Goal: Information Seeking & Learning: Learn about a topic

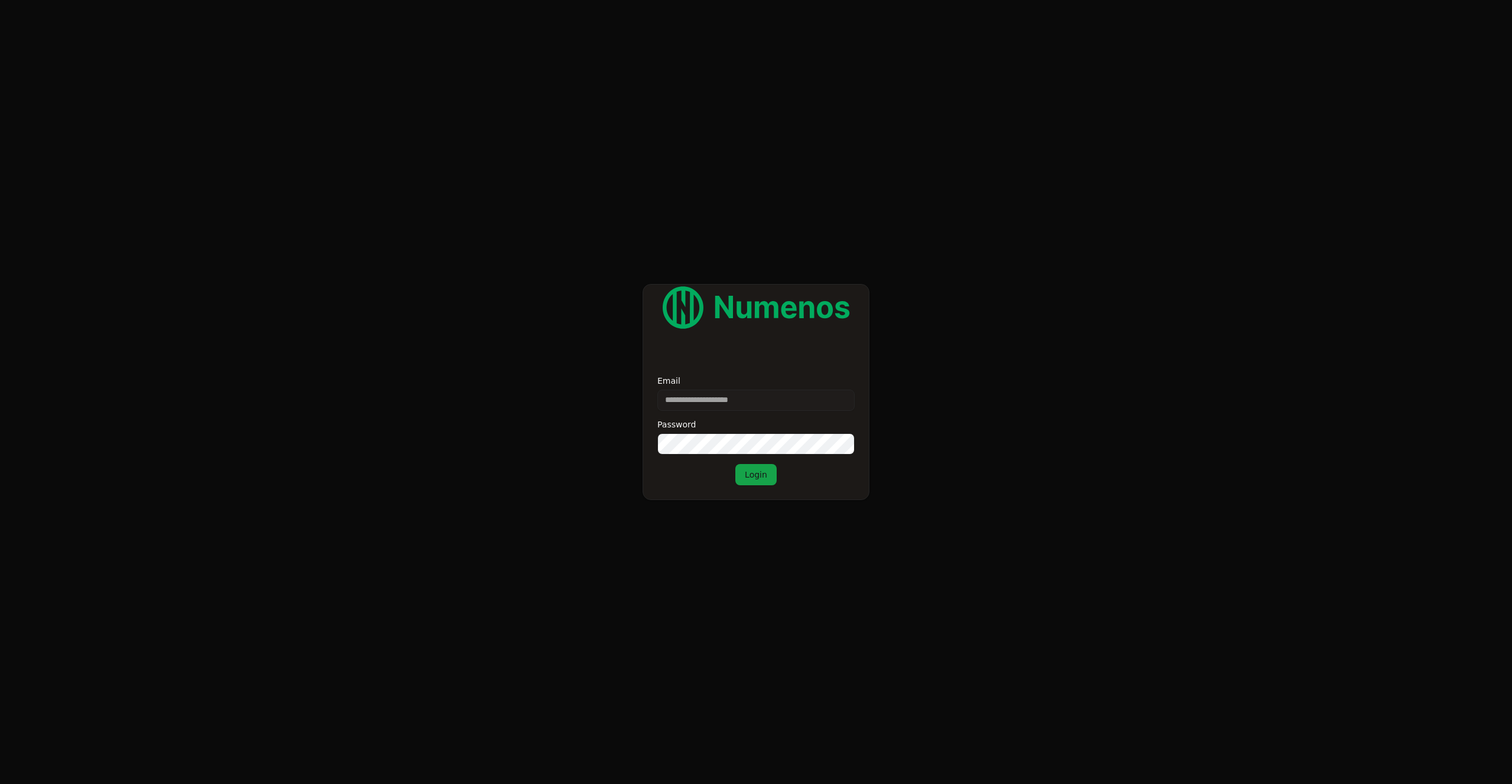
type input "**********"
click at [756, 470] on button "Login" at bounding box center [755, 475] width 41 height 22
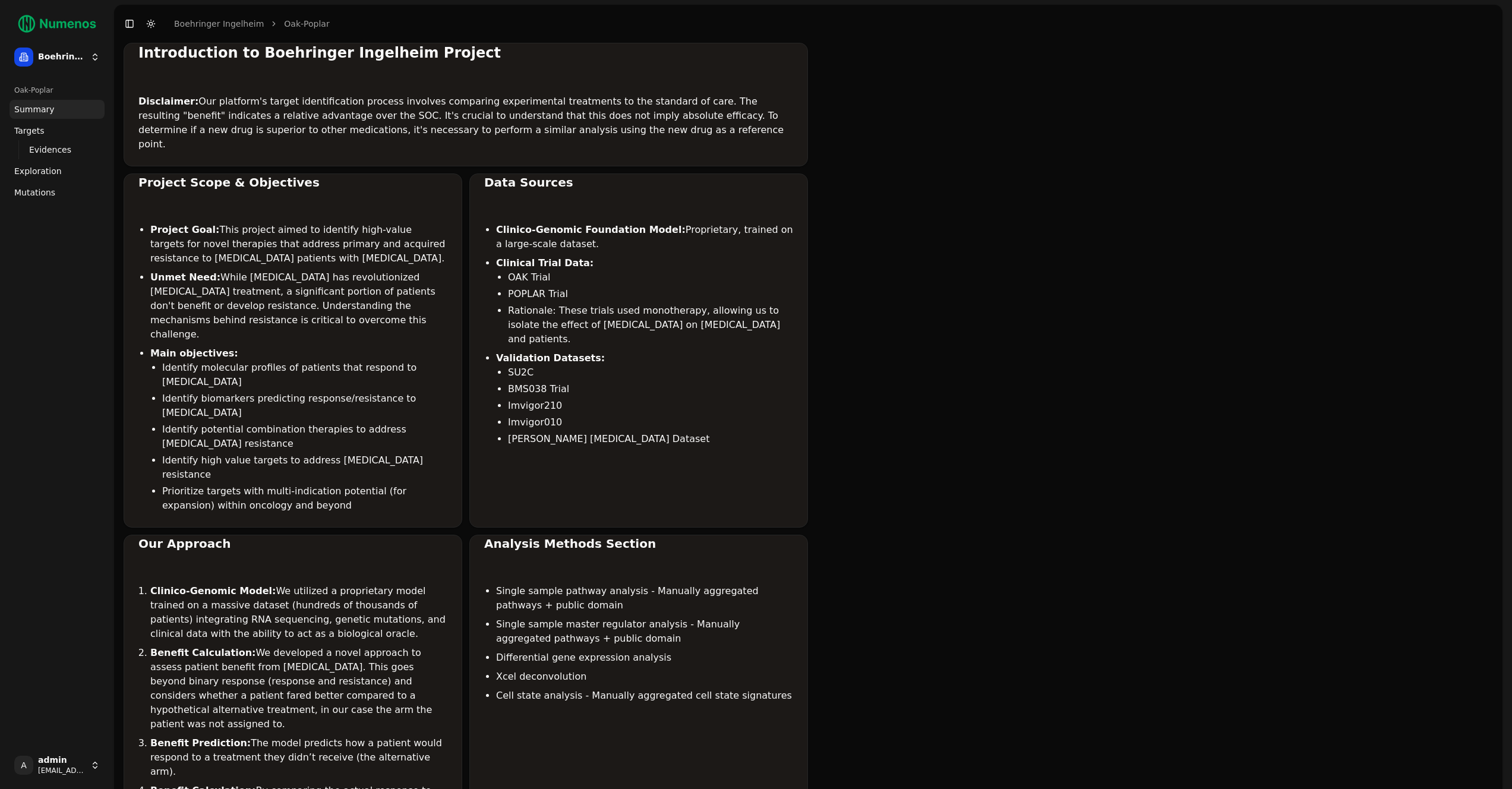
click at [29, 188] on span "Mutations" at bounding box center [35, 192] width 41 height 12
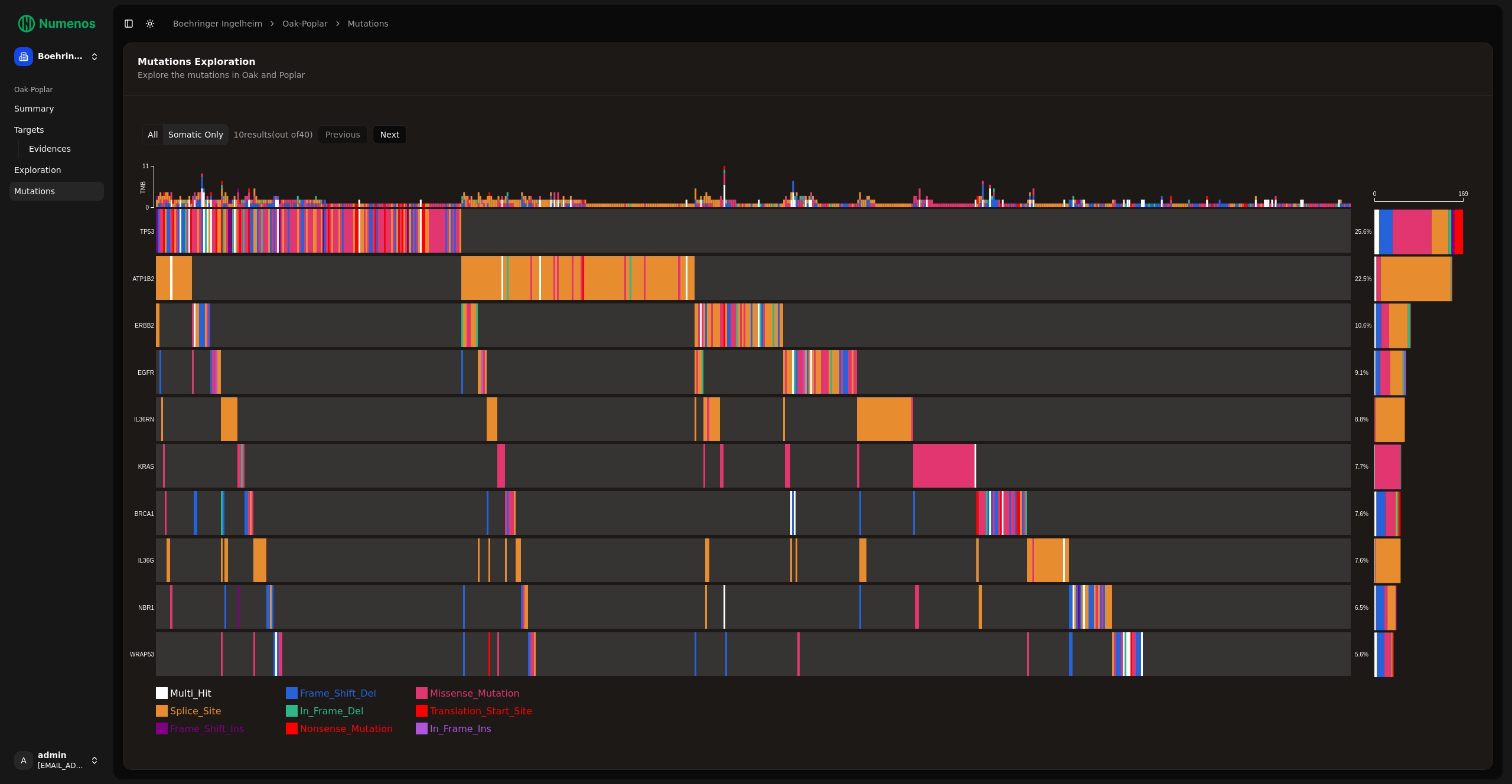
click at [51, 170] on span "Exploration" at bounding box center [38, 170] width 47 height 12
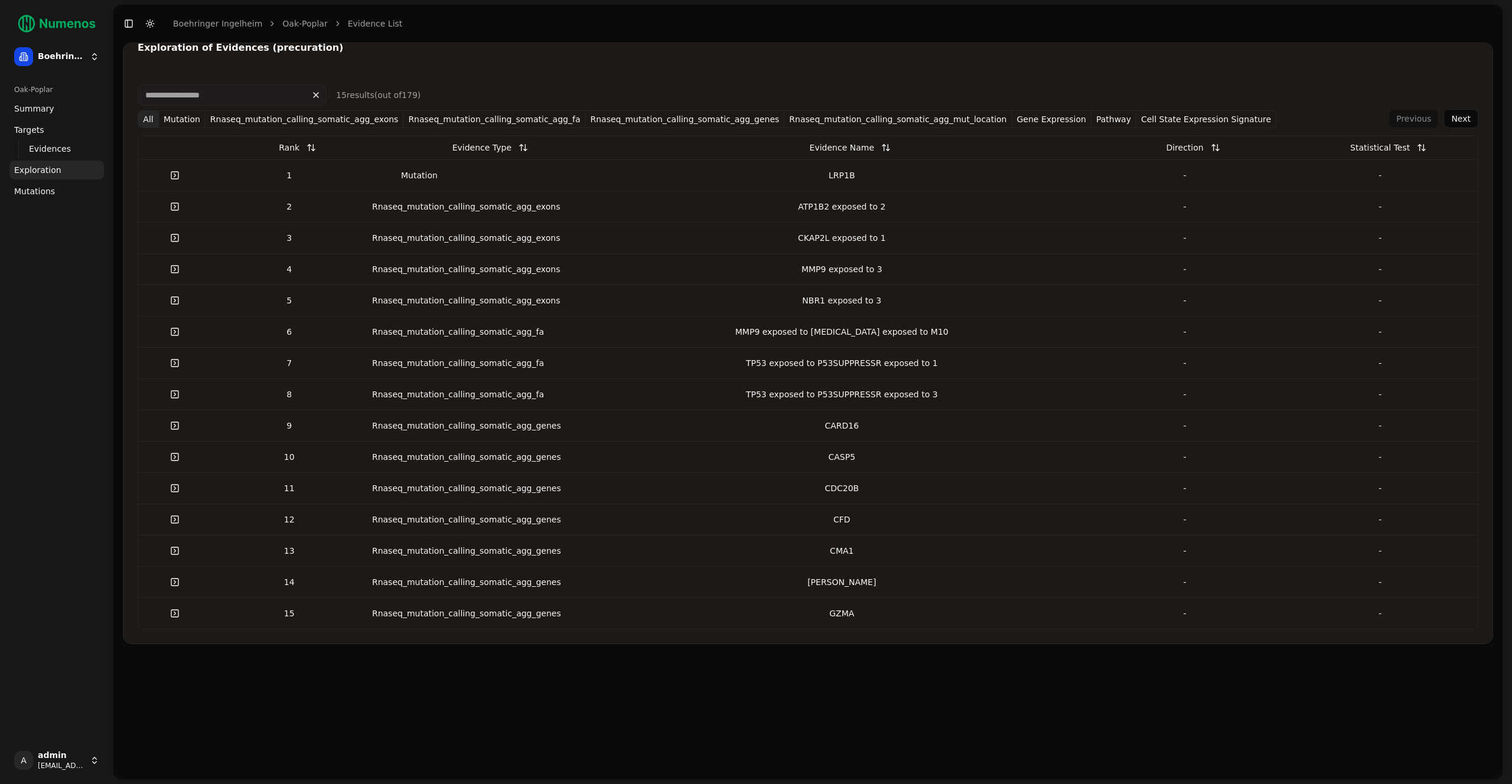
click at [59, 189] on link "Mutations" at bounding box center [57, 191] width 94 height 19
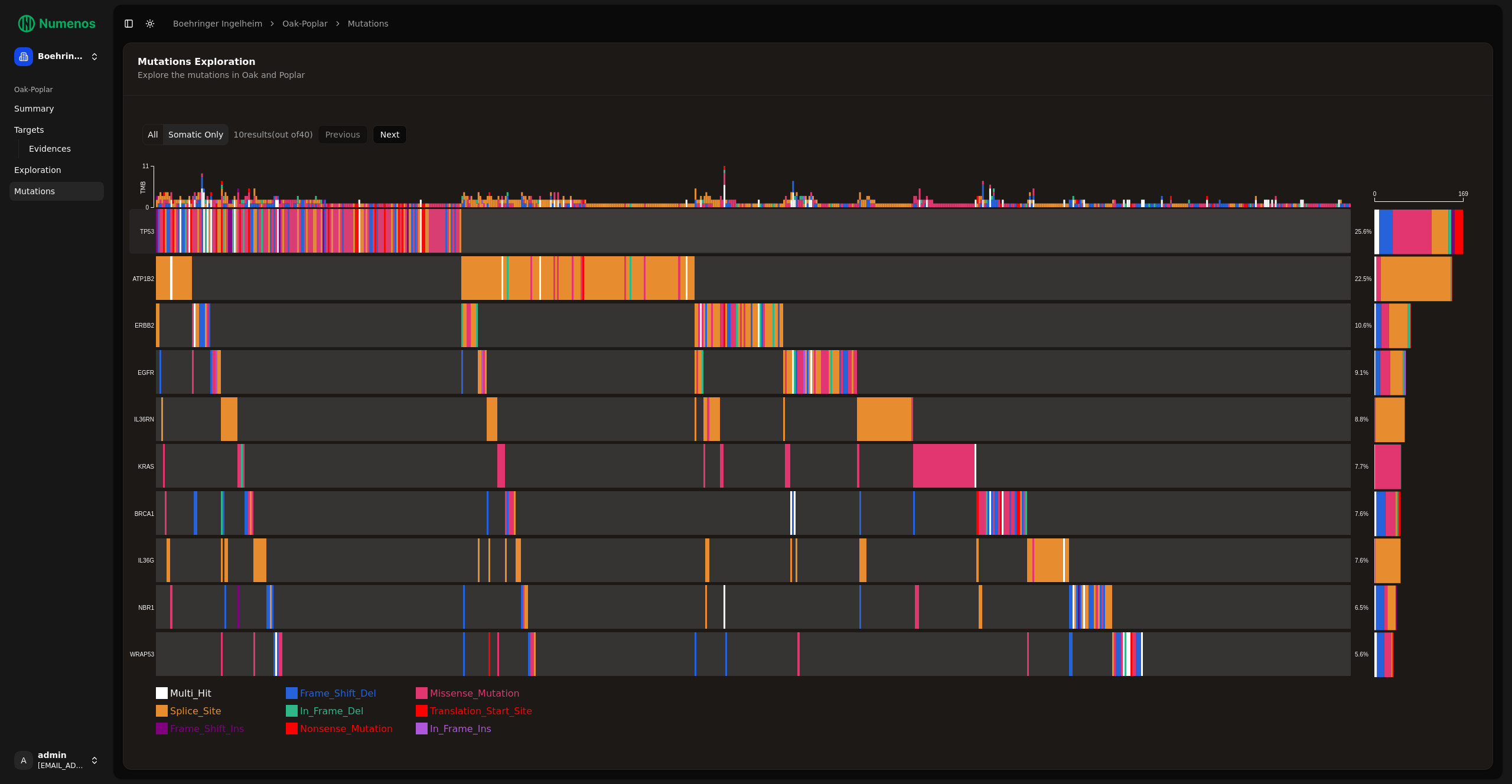
click at [559, 237] on rect at bounding box center [740, 231] width 1222 height 45
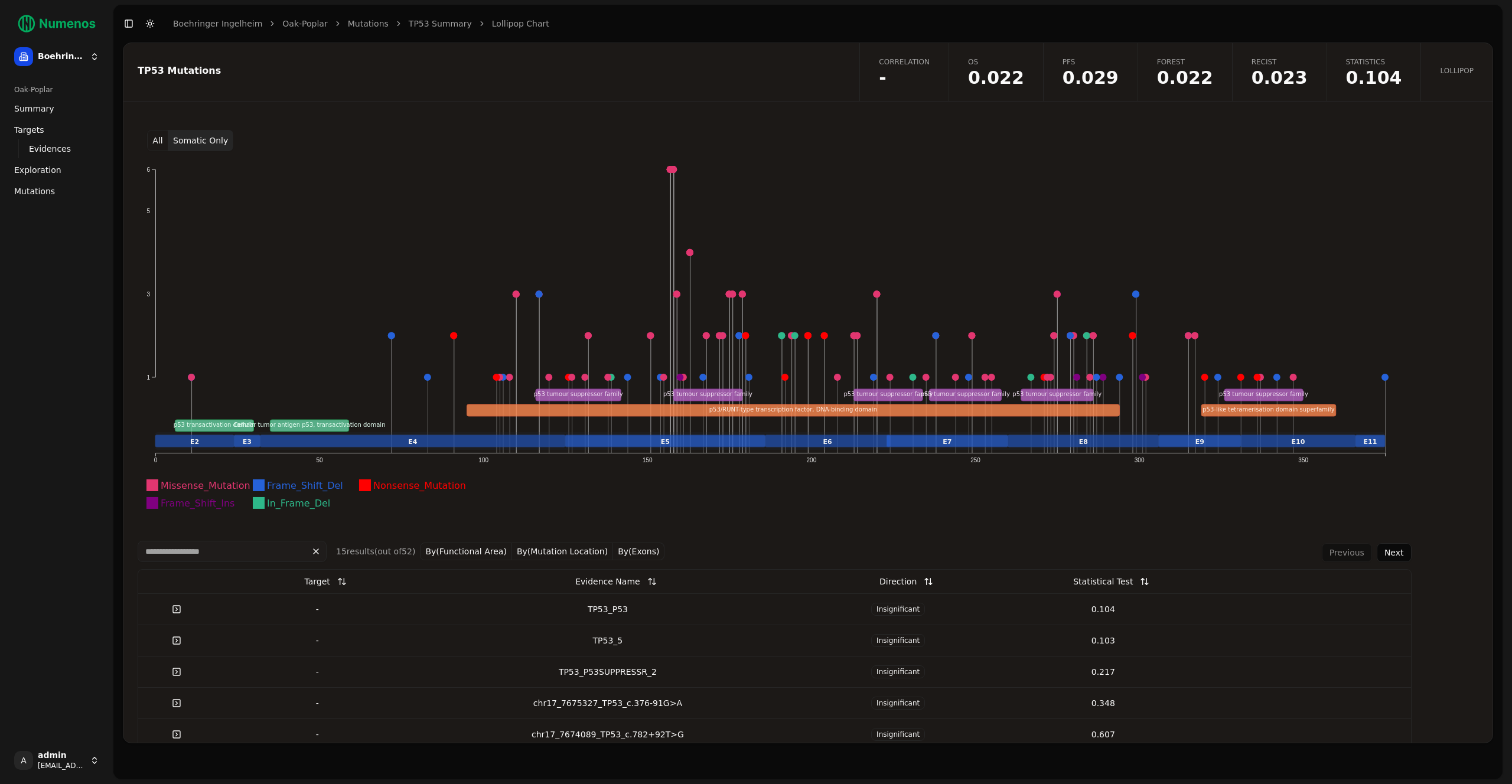
click at [160, 136] on button "All" at bounding box center [158, 140] width 22 height 22
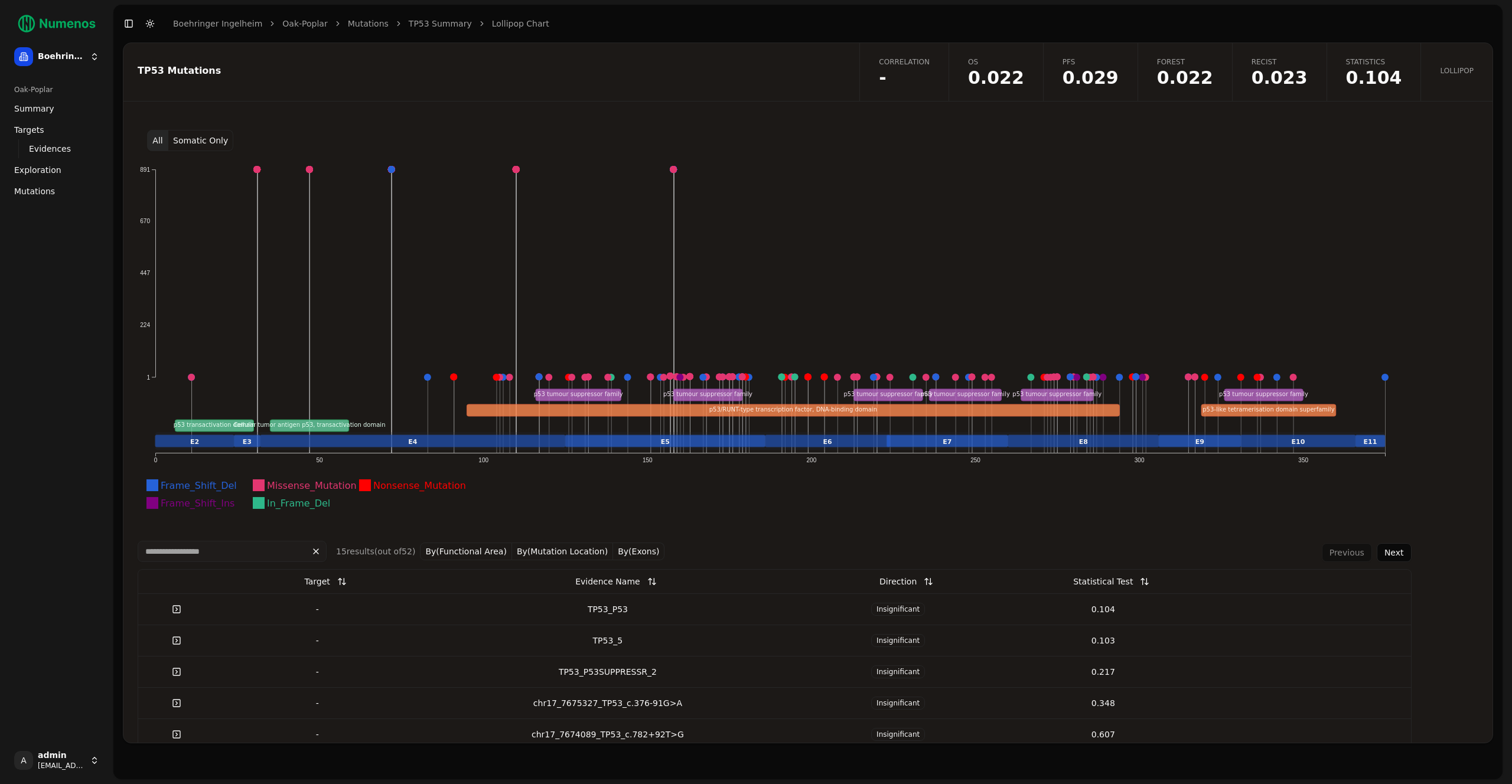
click at [183, 134] on button "Somatic Only" at bounding box center [201, 140] width 65 height 22
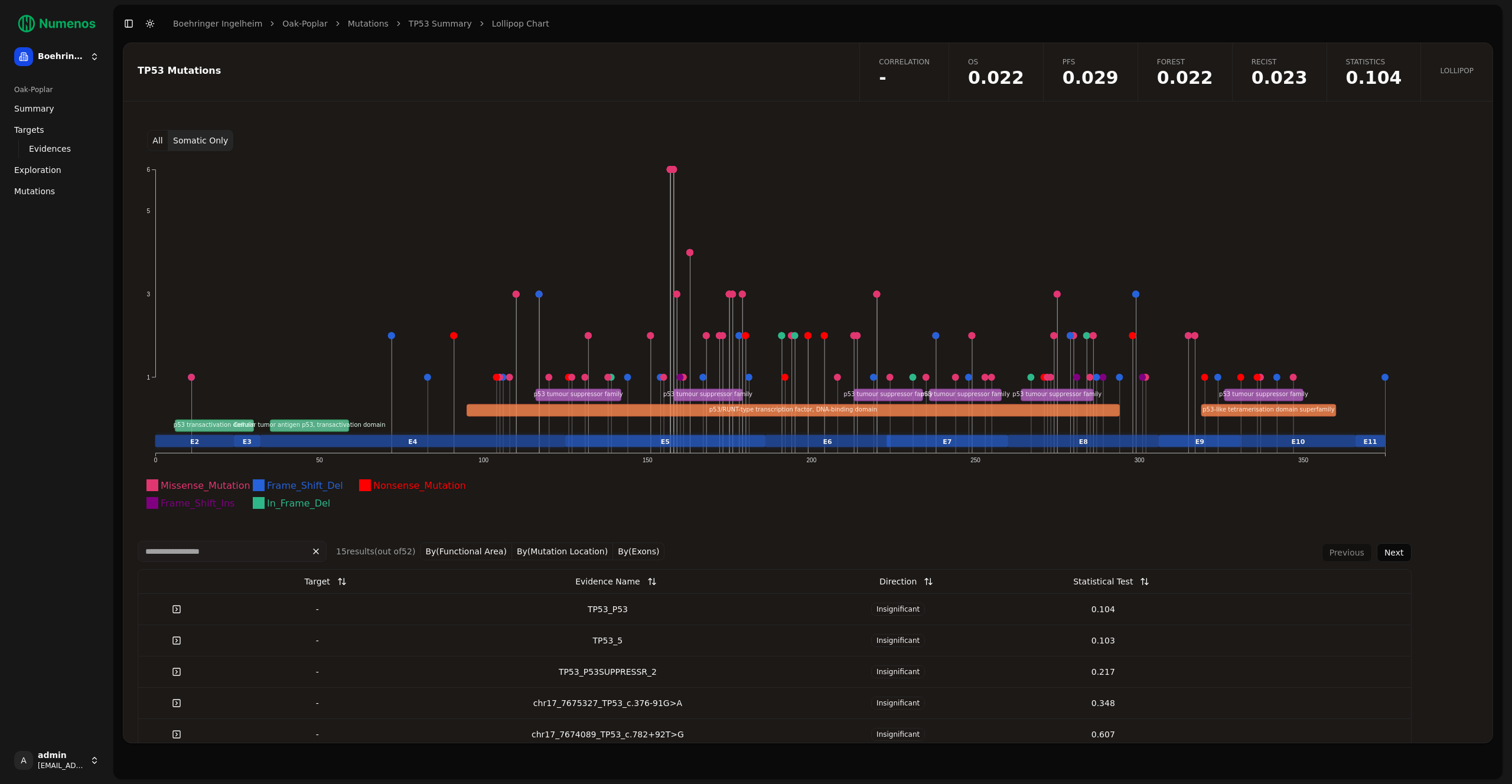
click at [151, 136] on button "All" at bounding box center [158, 140] width 22 height 22
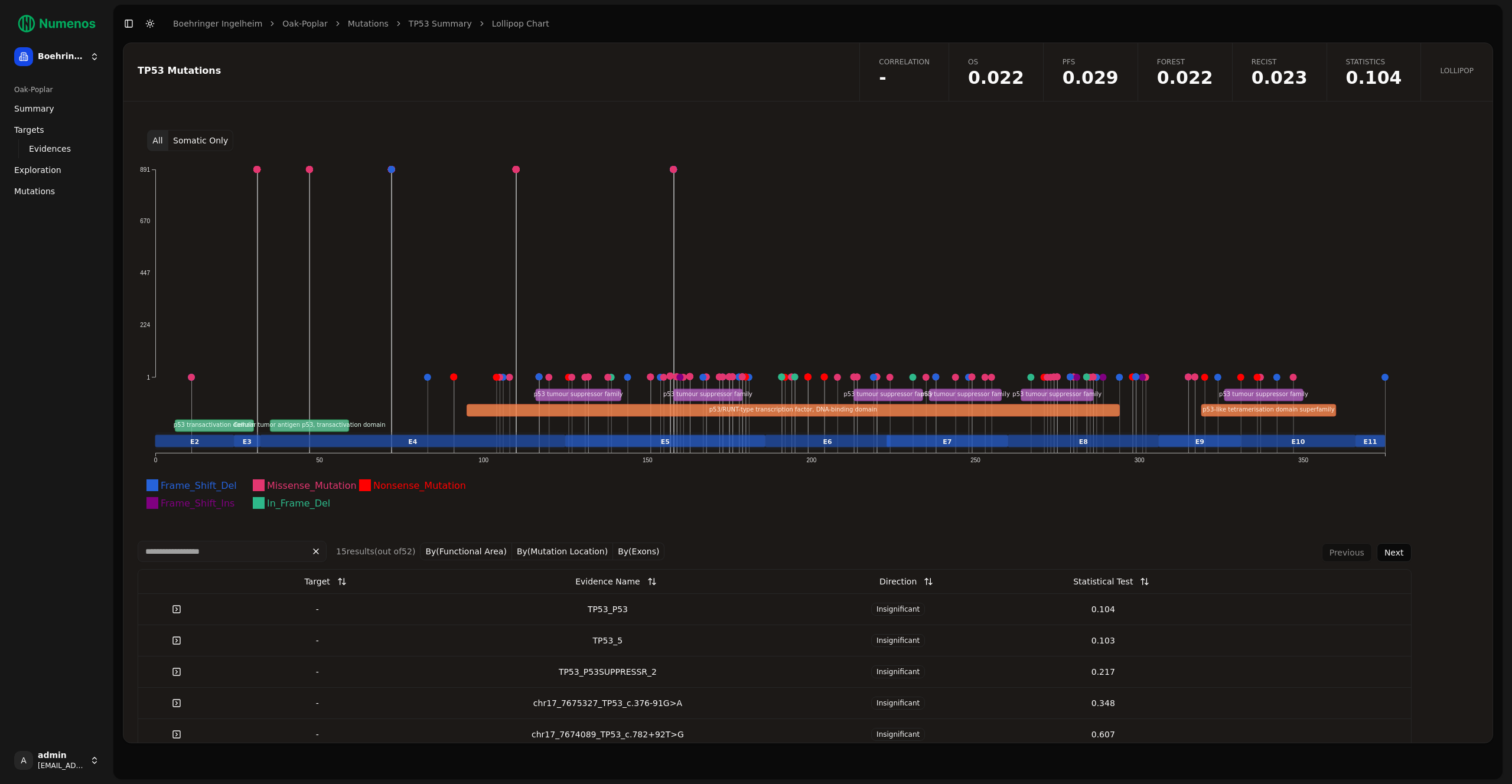
click at [198, 139] on button "Somatic Only" at bounding box center [201, 140] width 65 height 22
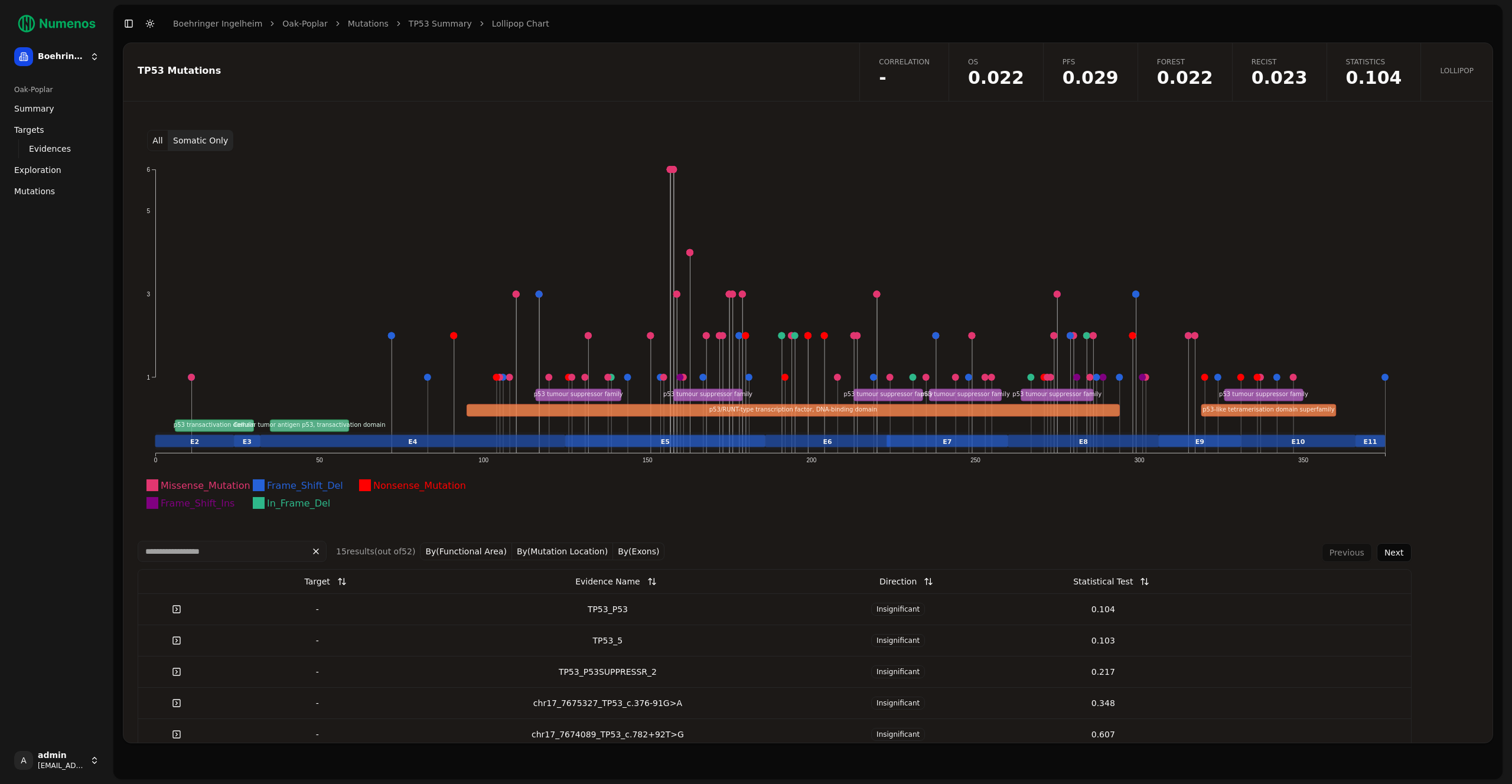
click at [155, 139] on button "All" at bounding box center [158, 140] width 22 height 22
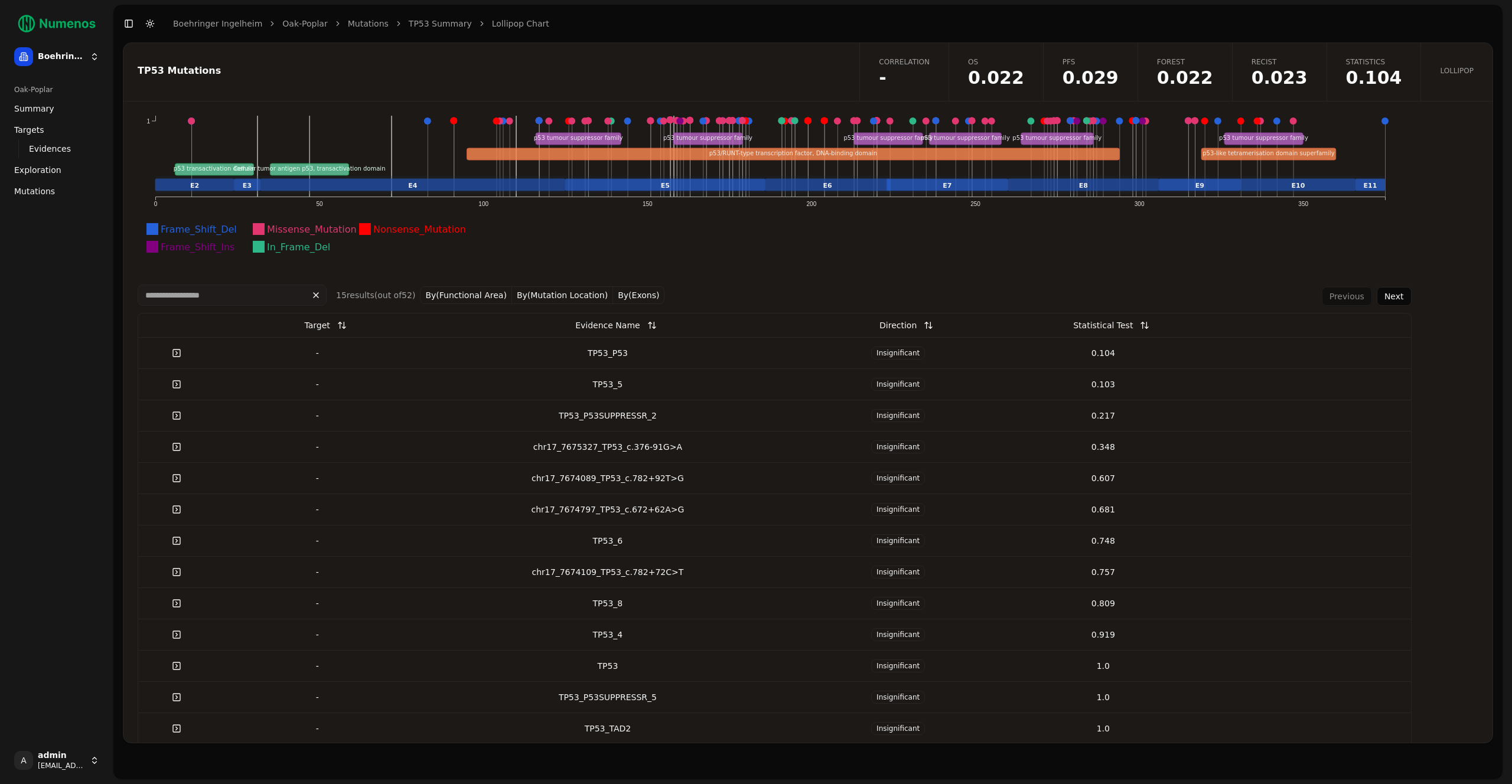
scroll to position [335, 0]
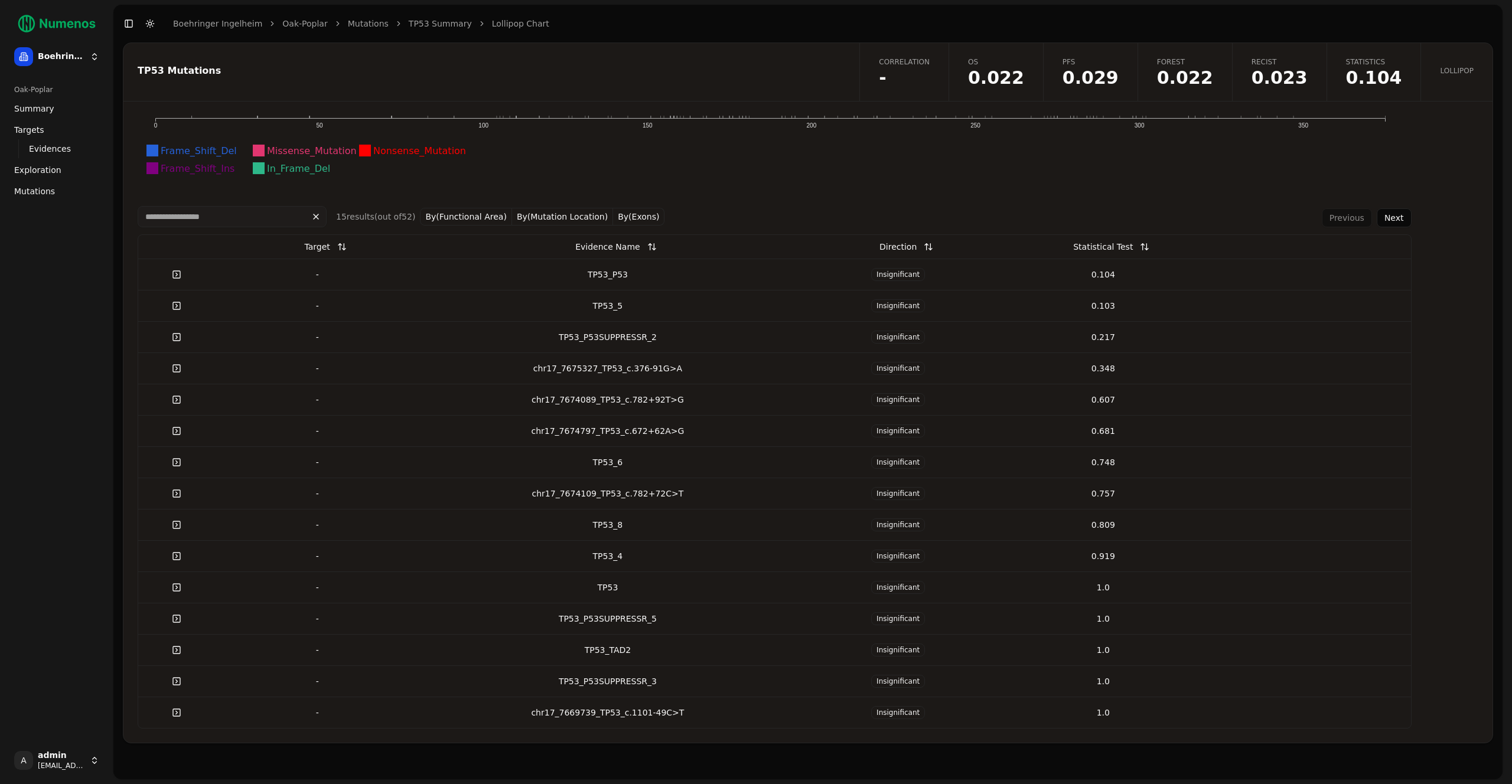
click at [1388, 220] on button "Next" at bounding box center [1394, 218] width 35 height 19
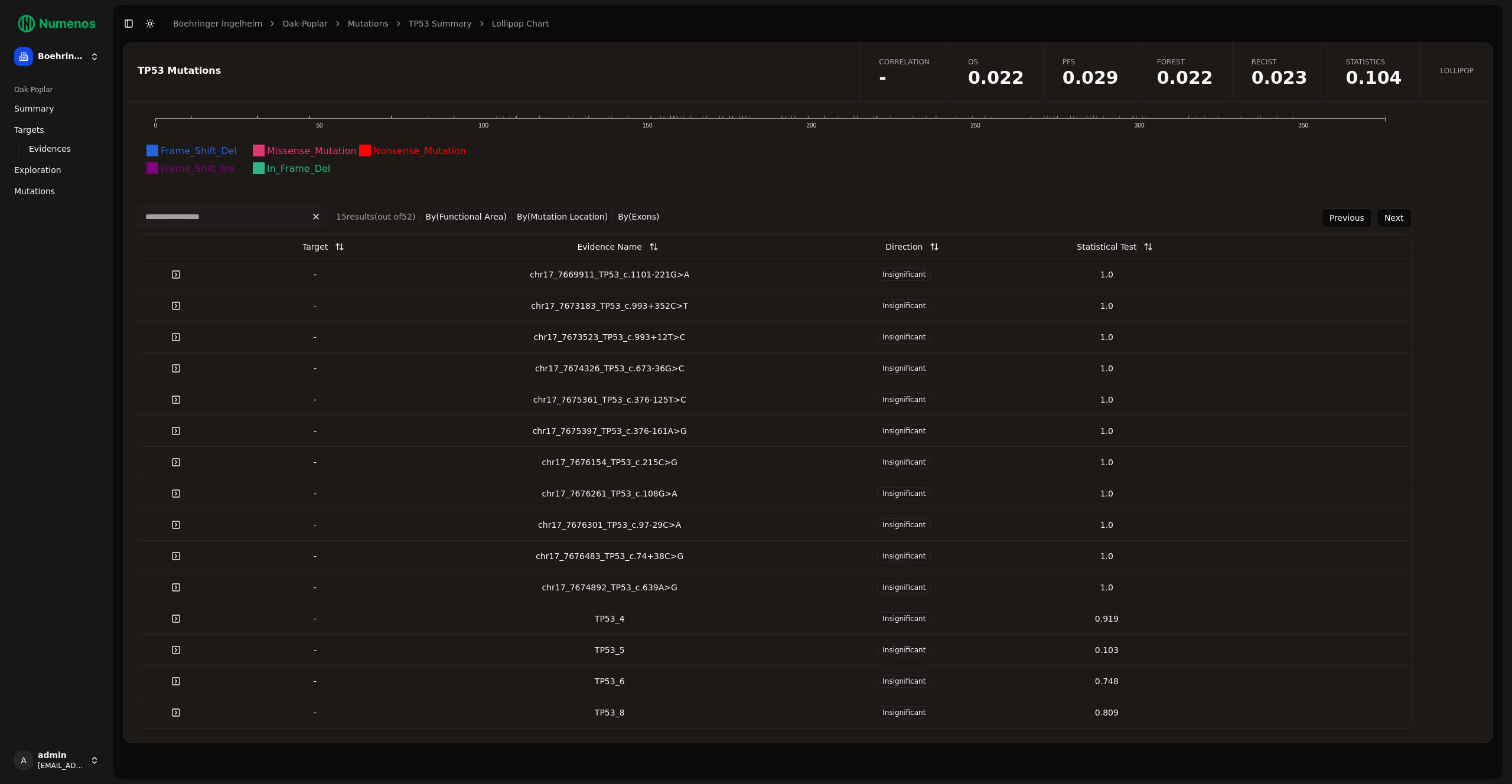
click at [1388, 220] on button "Next" at bounding box center [1394, 218] width 35 height 19
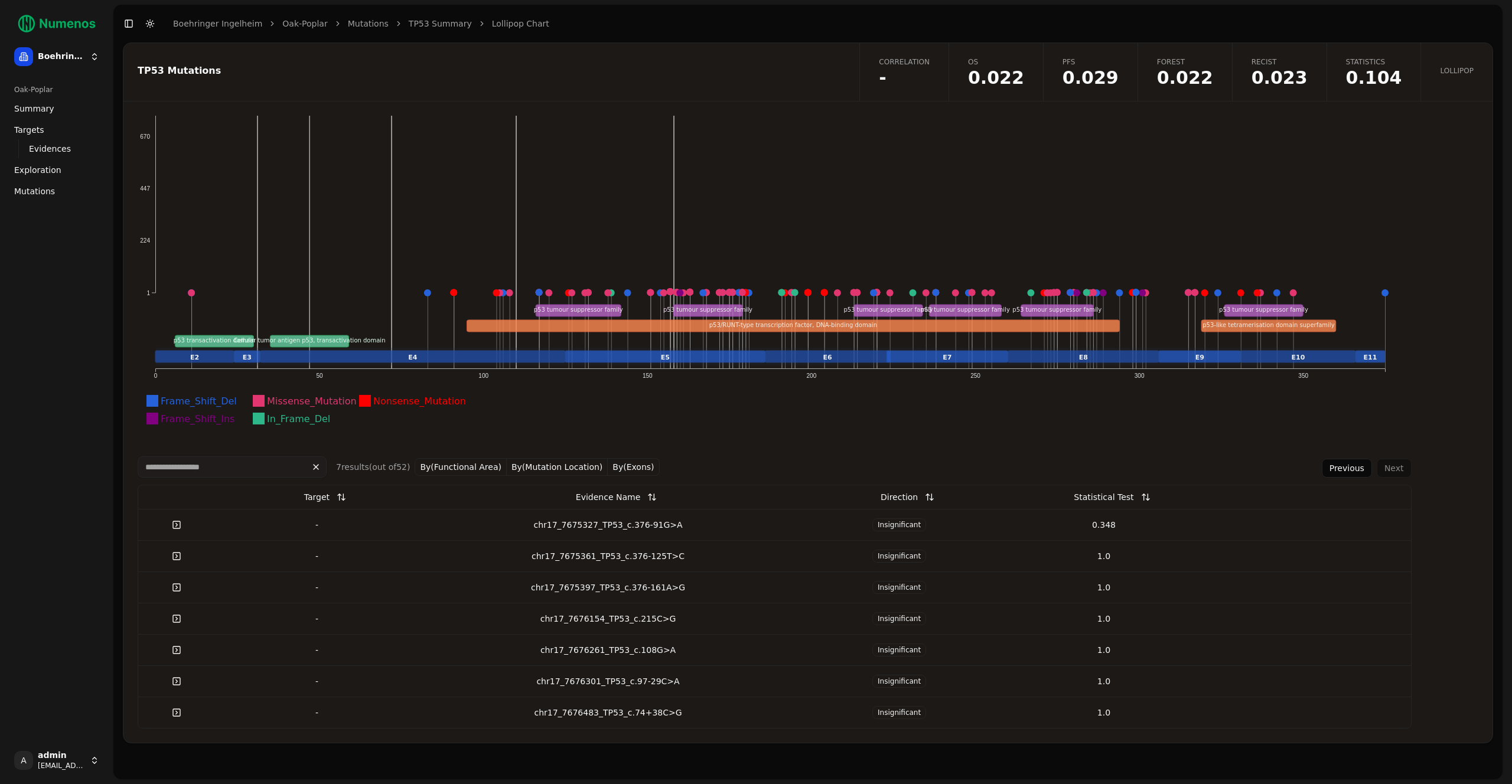
click at [1356, 463] on button "Previous" at bounding box center [1347, 468] width 50 height 19
click at [1353, 464] on button "Previous" at bounding box center [1347, 468] width 50 height 19
click at [1353, 465] on button "Previous" at bounding box center [1347, 468] width 50 height 19
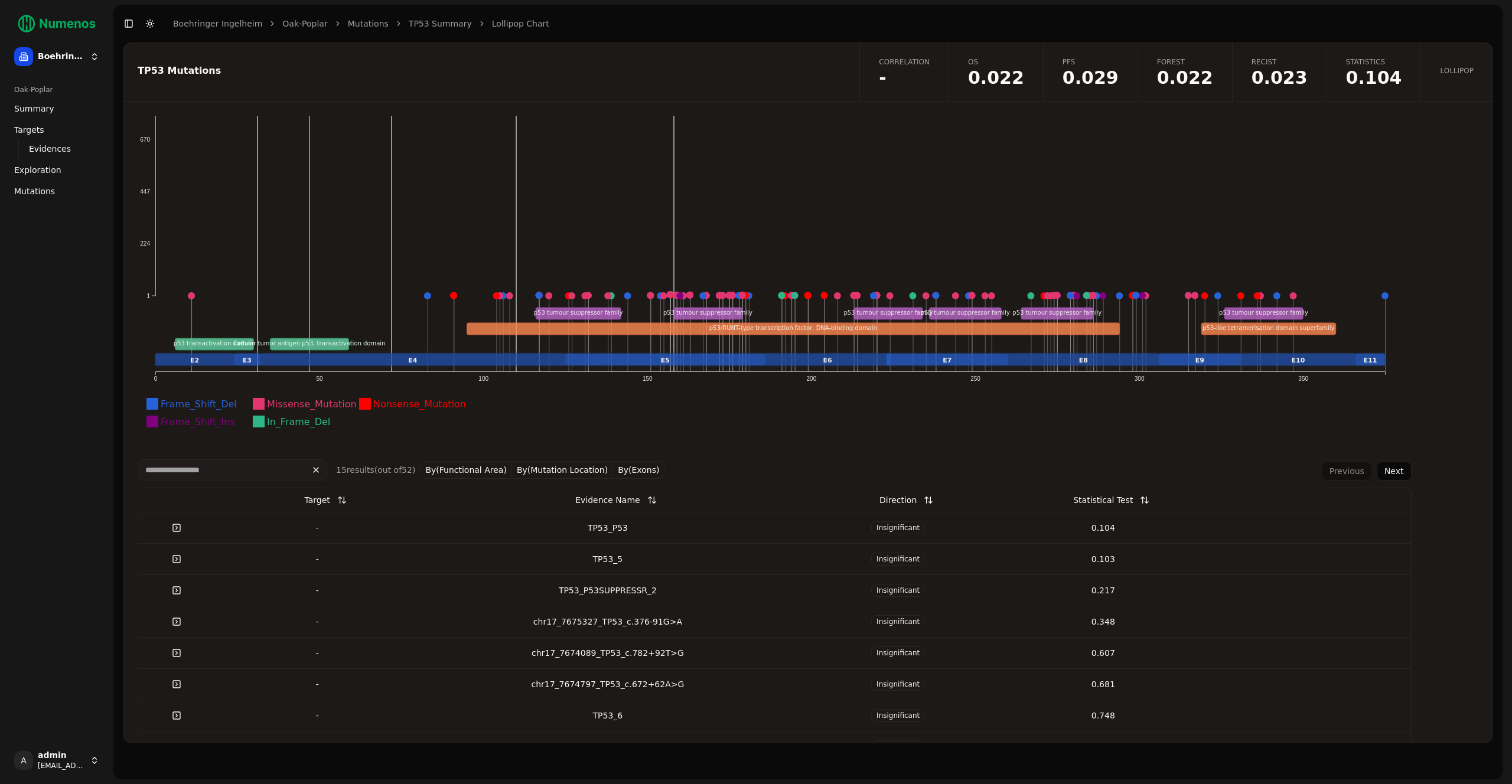
scroll to position [0, 0]
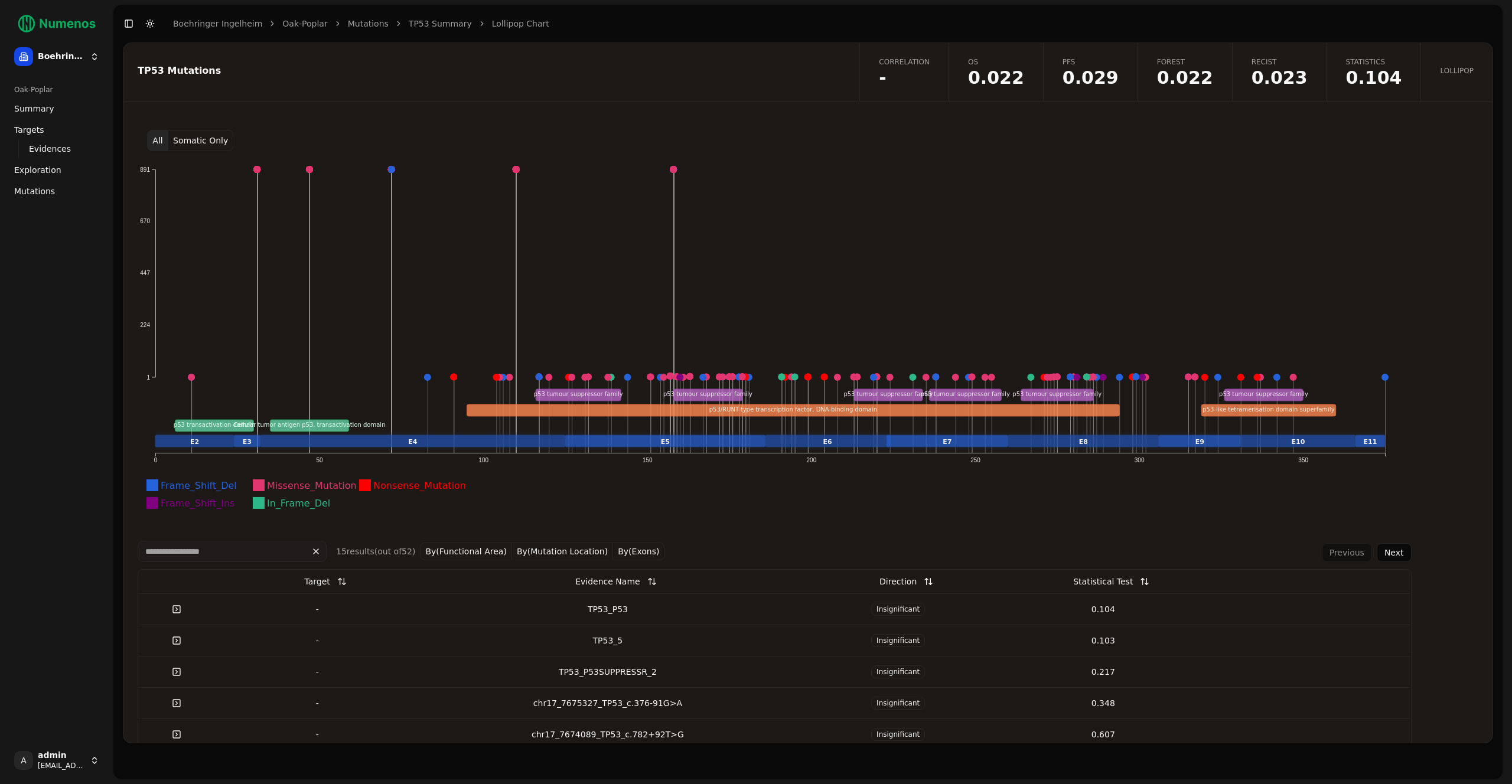
click at [160, 142] on button "All" at bounding box center [158, 140] width 22 height 22
click at [198, 139] on button "Somatic Only" at bounding box center [201, 140] width 65 height 22
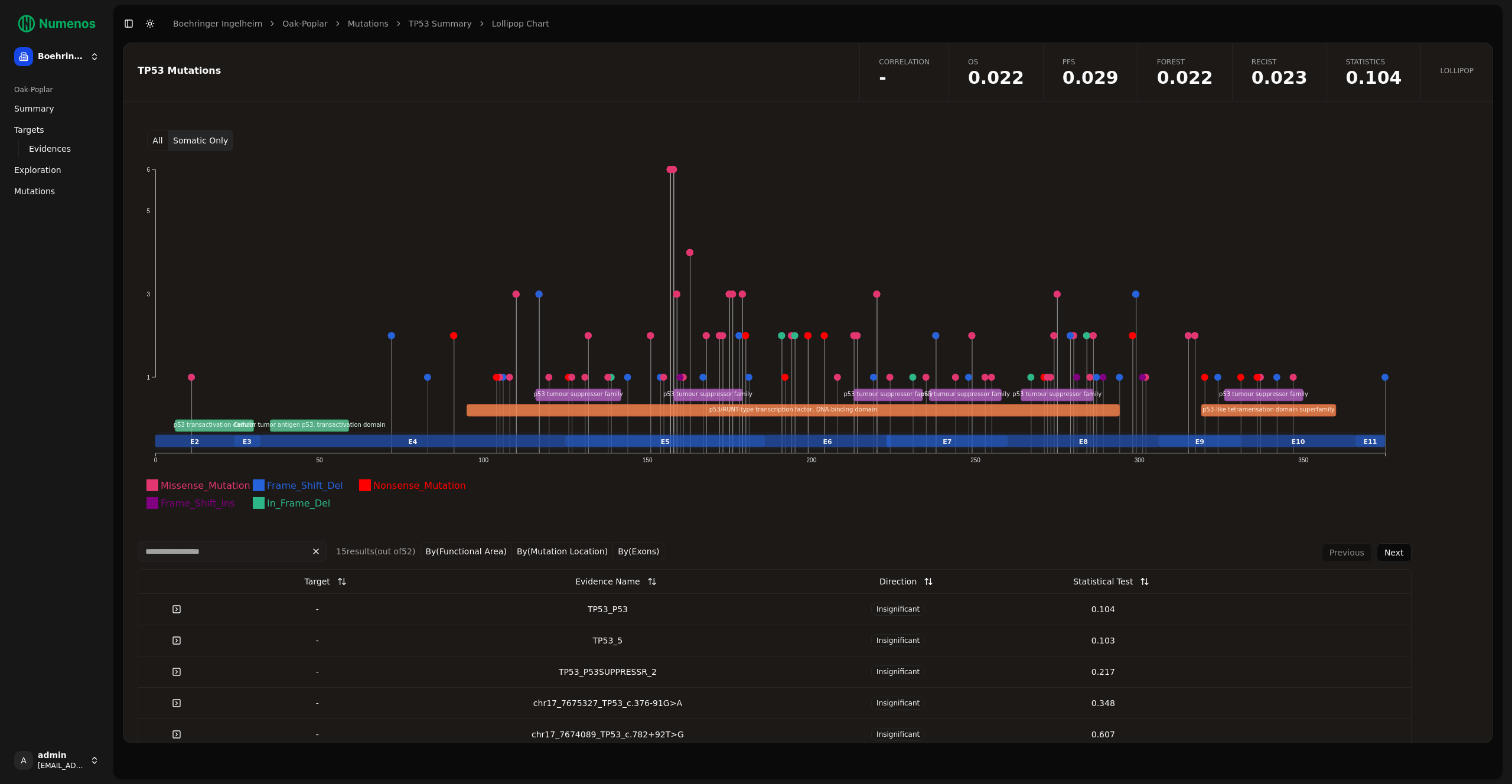
click at [929, 69] on span "-" at bounding box center [904, 78] width 51 height 18
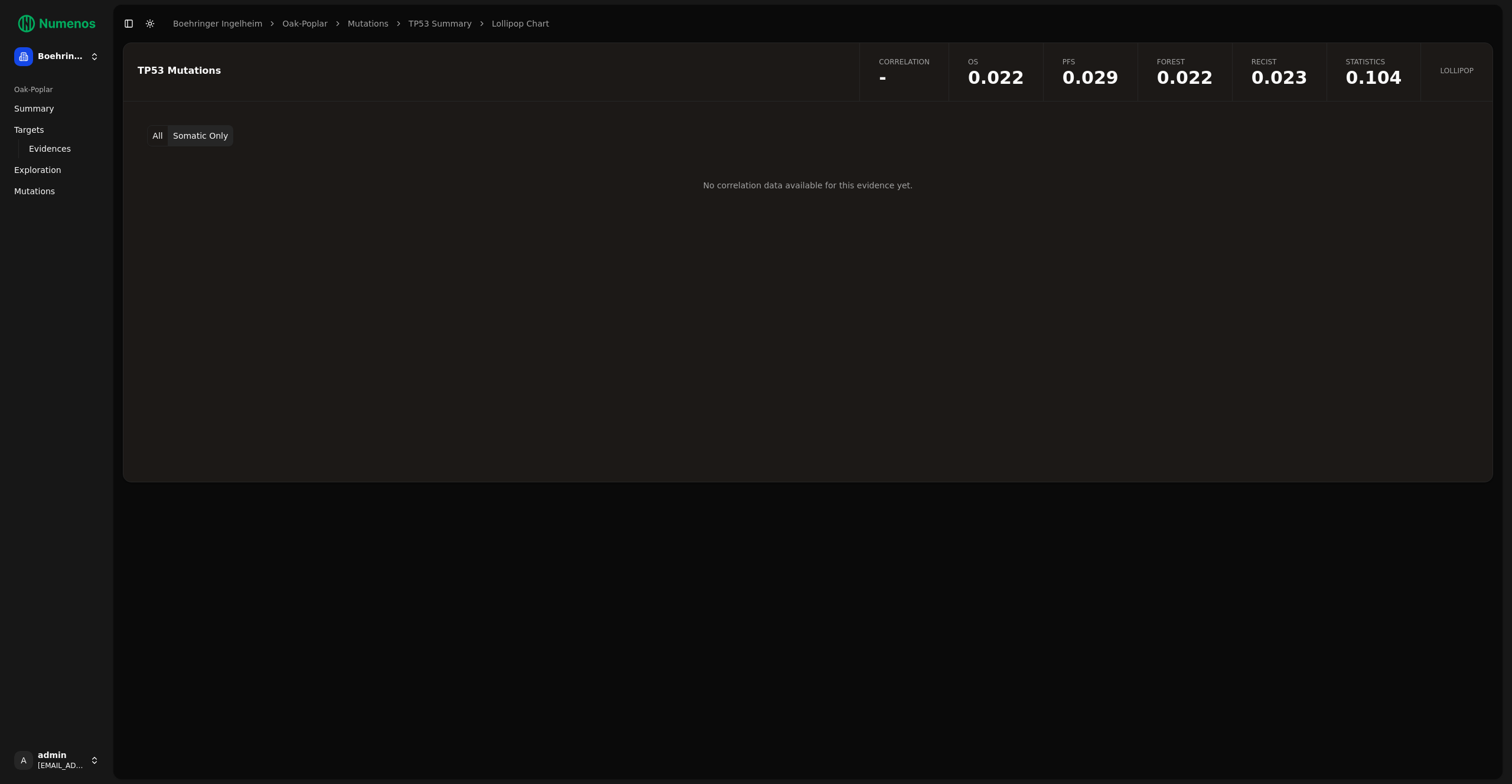
click at [157, 140] on button "All" at bounding box center [158, 136] width 22 height 22
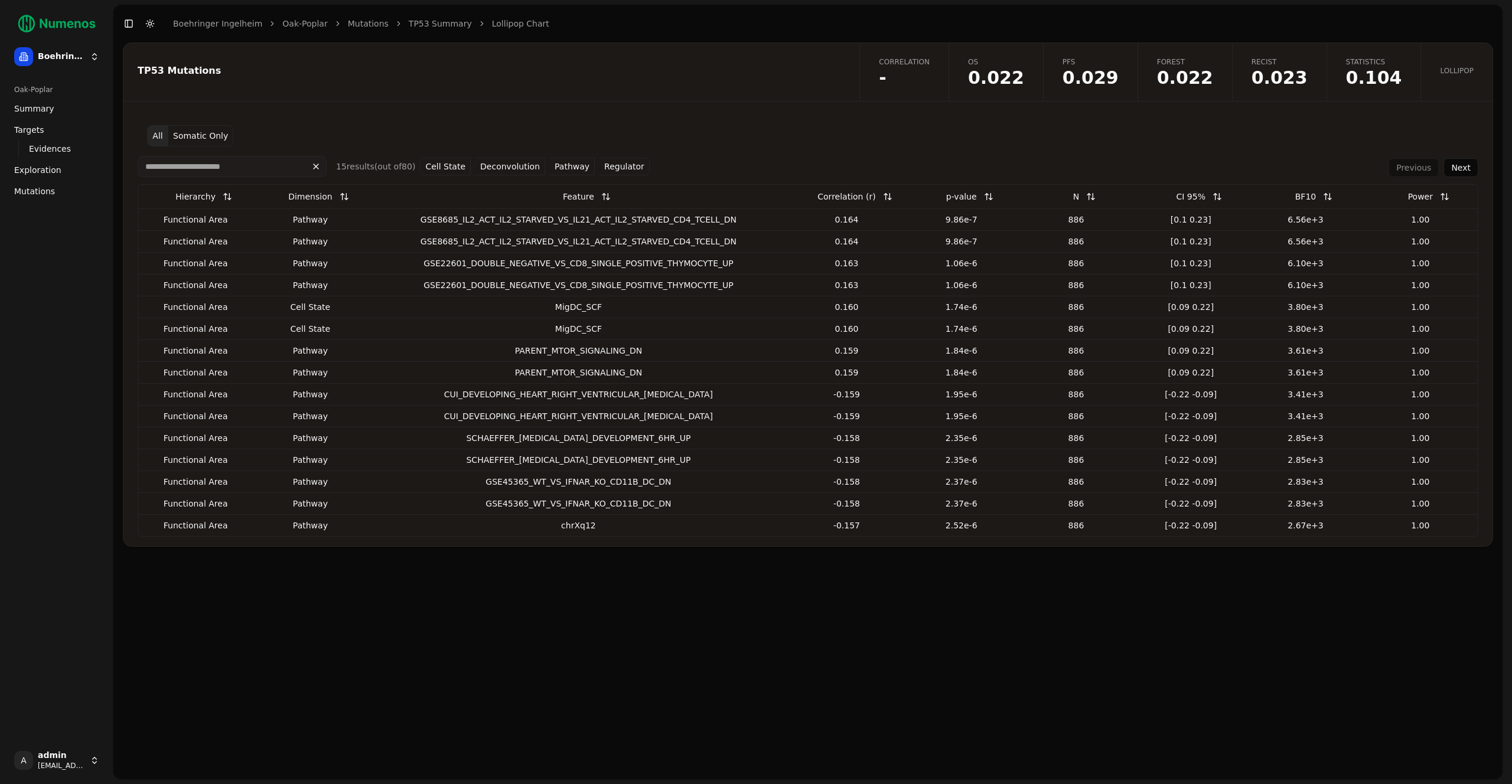
click at [1470, 84] on link "Lollipop" at bounding box center [1456, 72] width 72 height 58
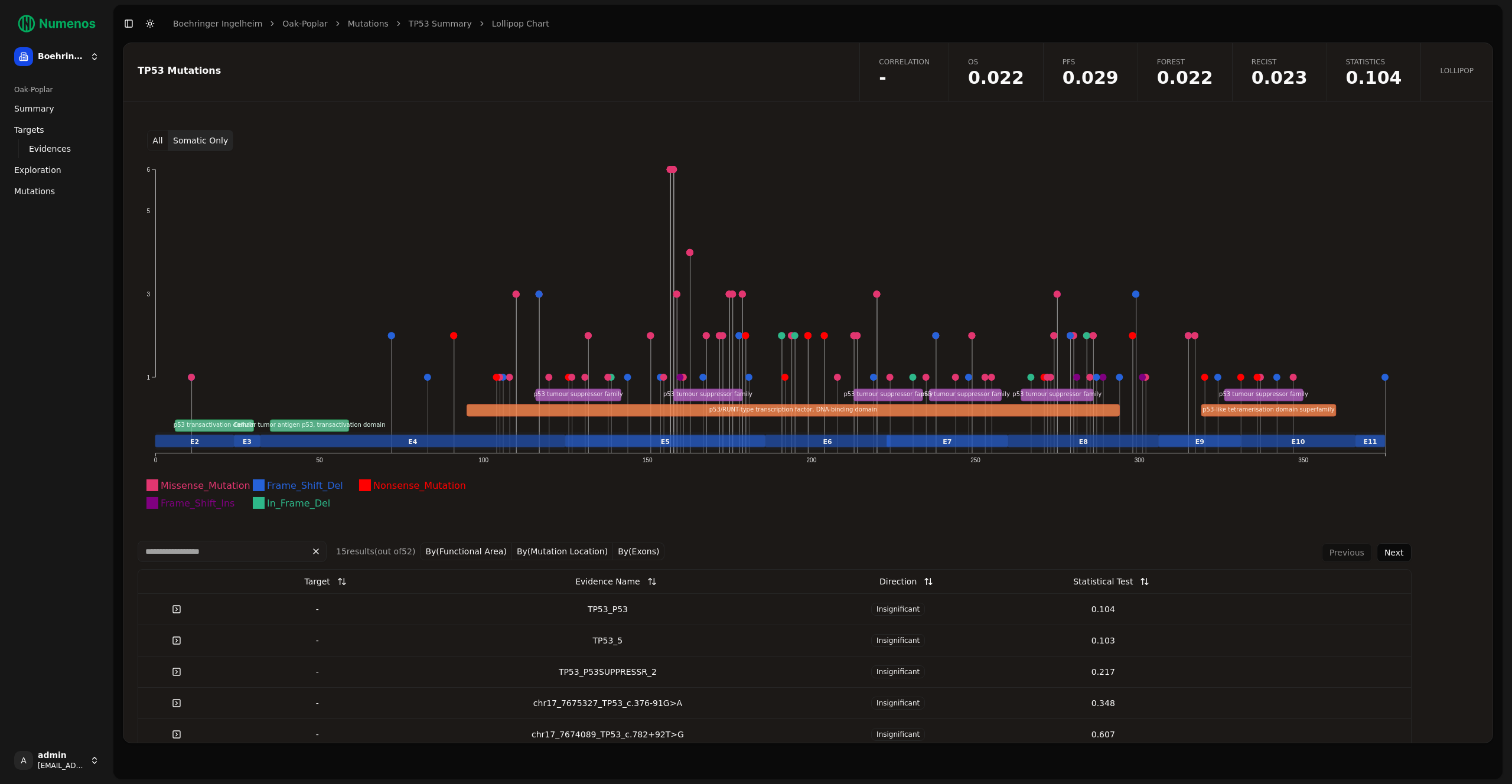
click at [929, 80] on span "-" at bounding box center [904, 78] width 51 height 18
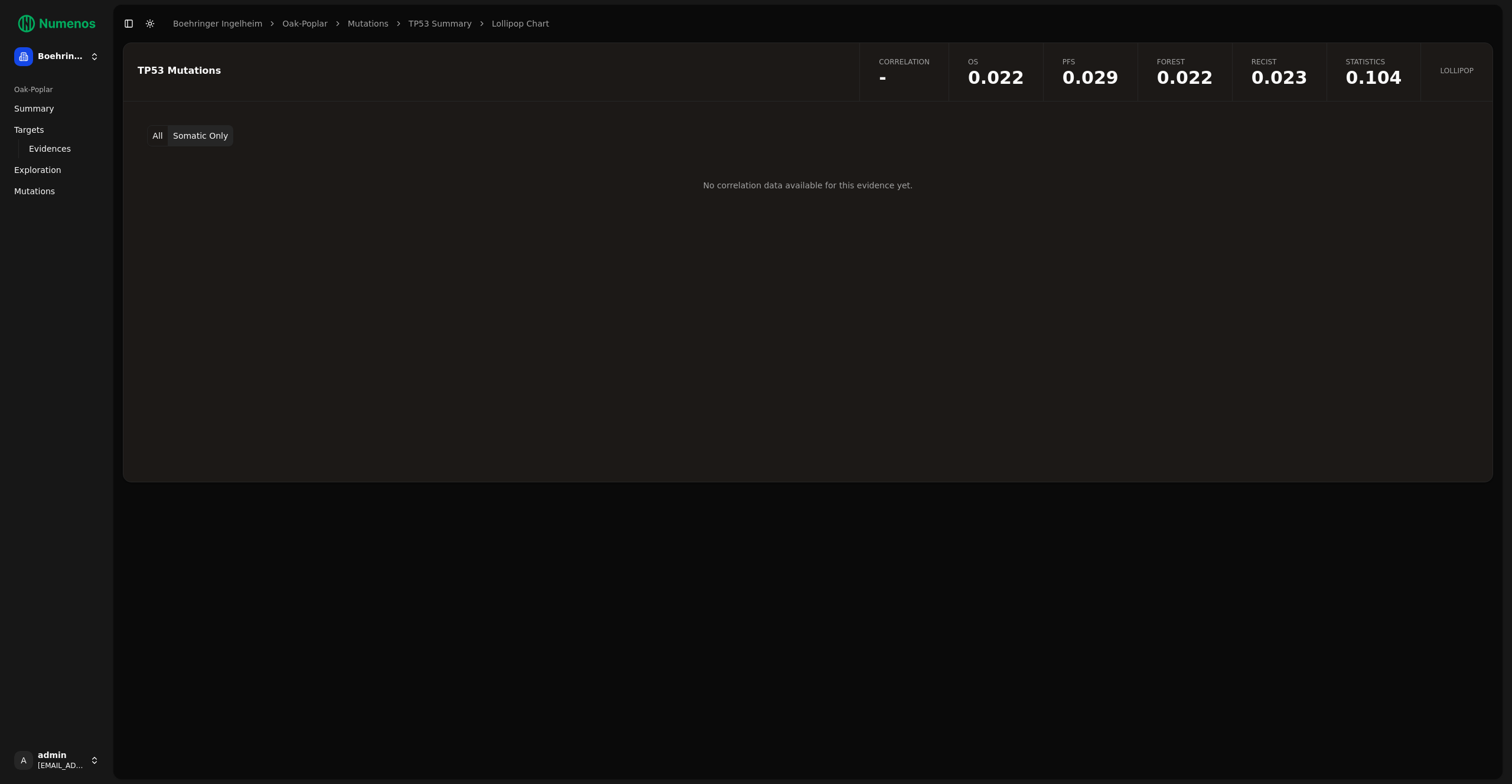
click at [917, 54] on link "Correlation -" at bounding box center [904, 72] width 89 height 58
click at [157, 140] on button "All" at bounding box center [158, 136] width 22 height 22
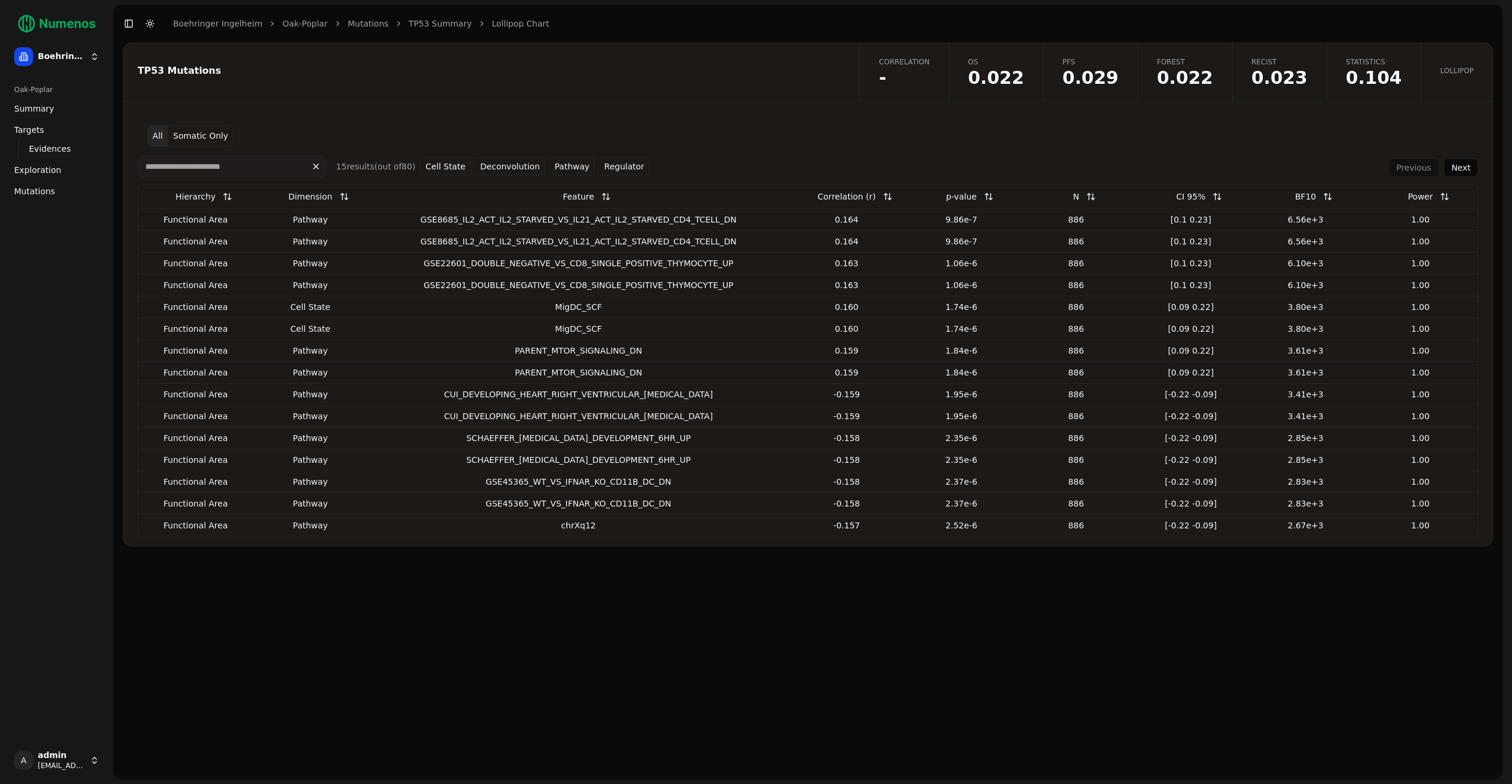
click at [440, 166] on button "Cell State" at bounding box center [445, 167] width 51 height 18
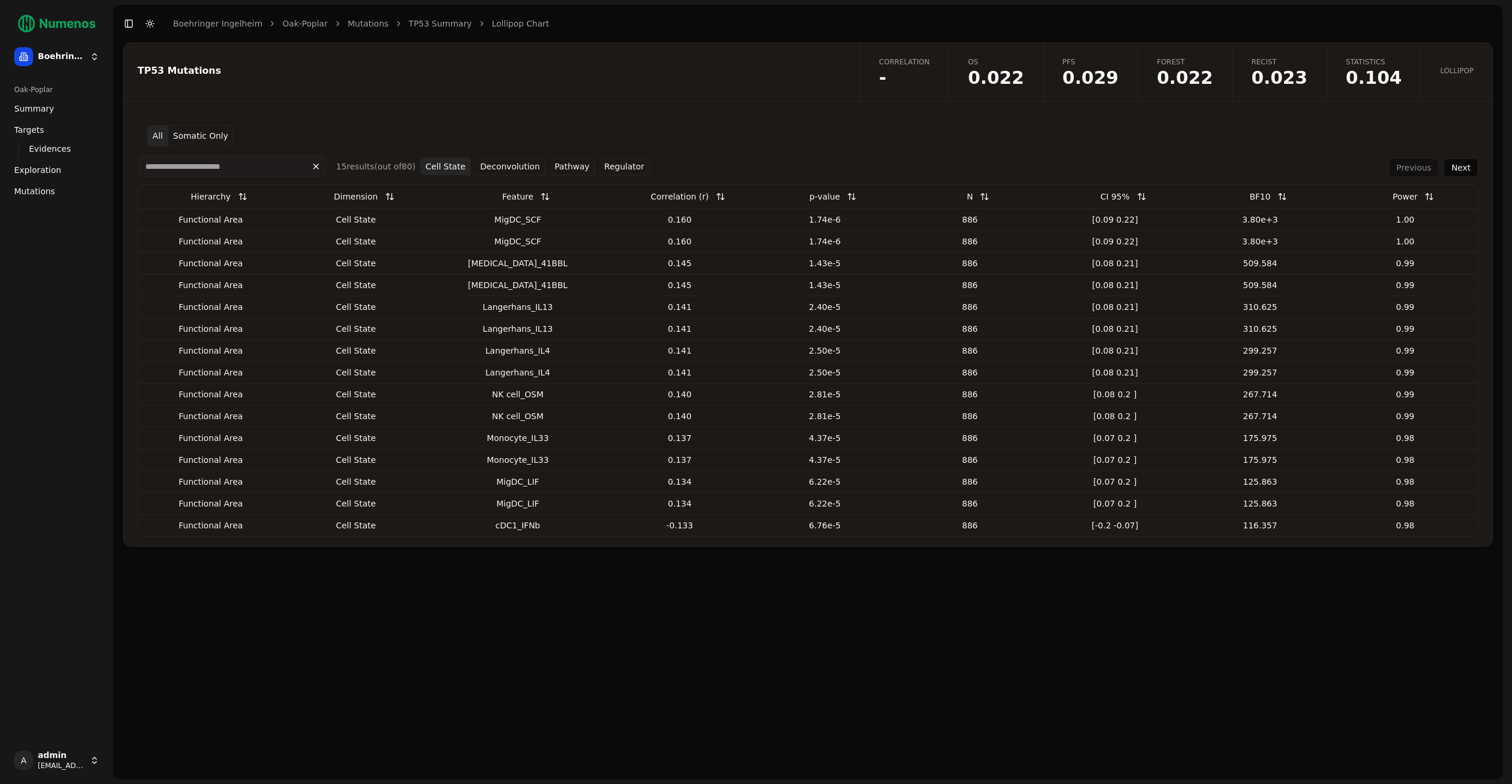
click at [1465, 175] on button "Next" at bounding box center [1461, 168] width 35 height 19
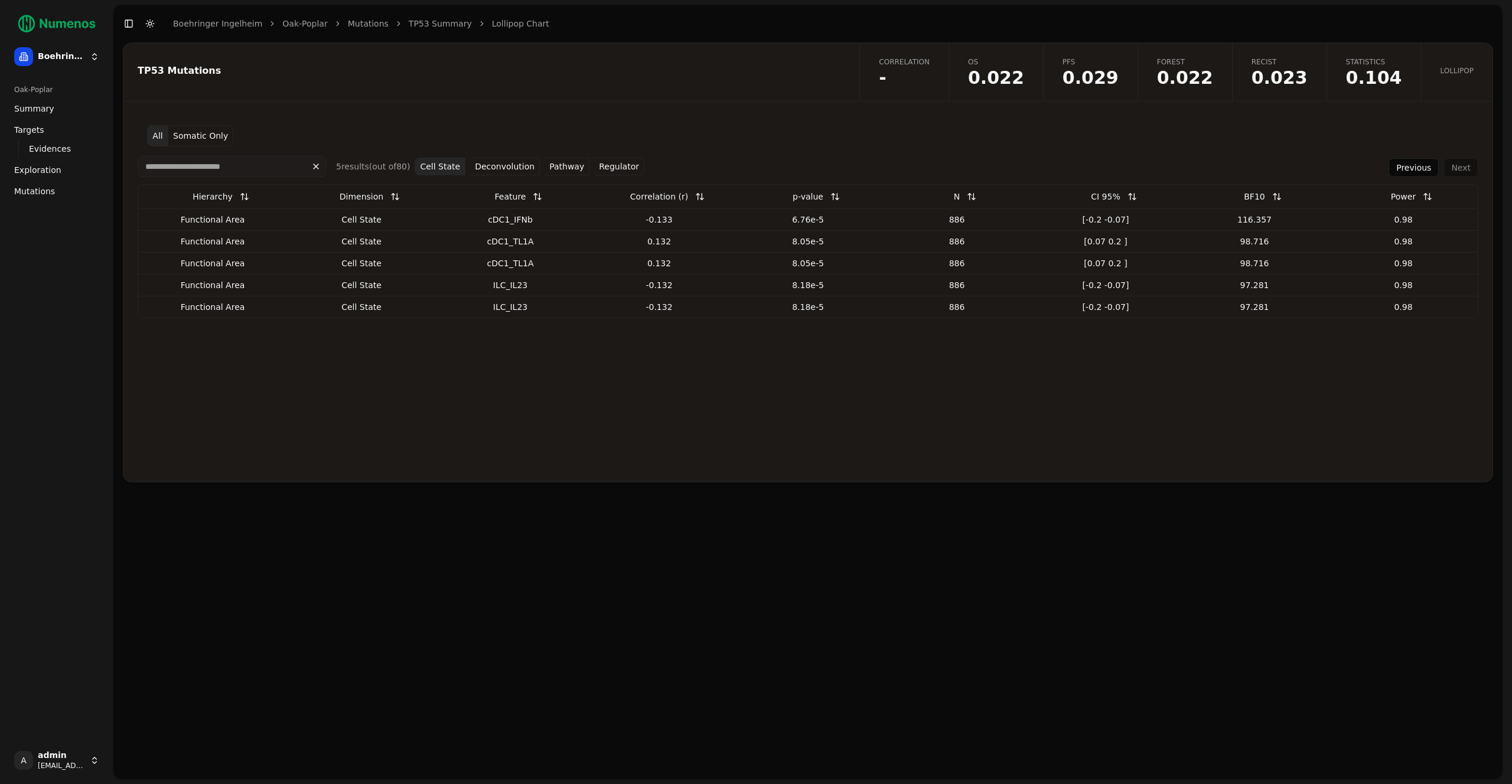
click at [1422, 175] on button "Previous" at bounding box center [1413, 168] width 50 height 19
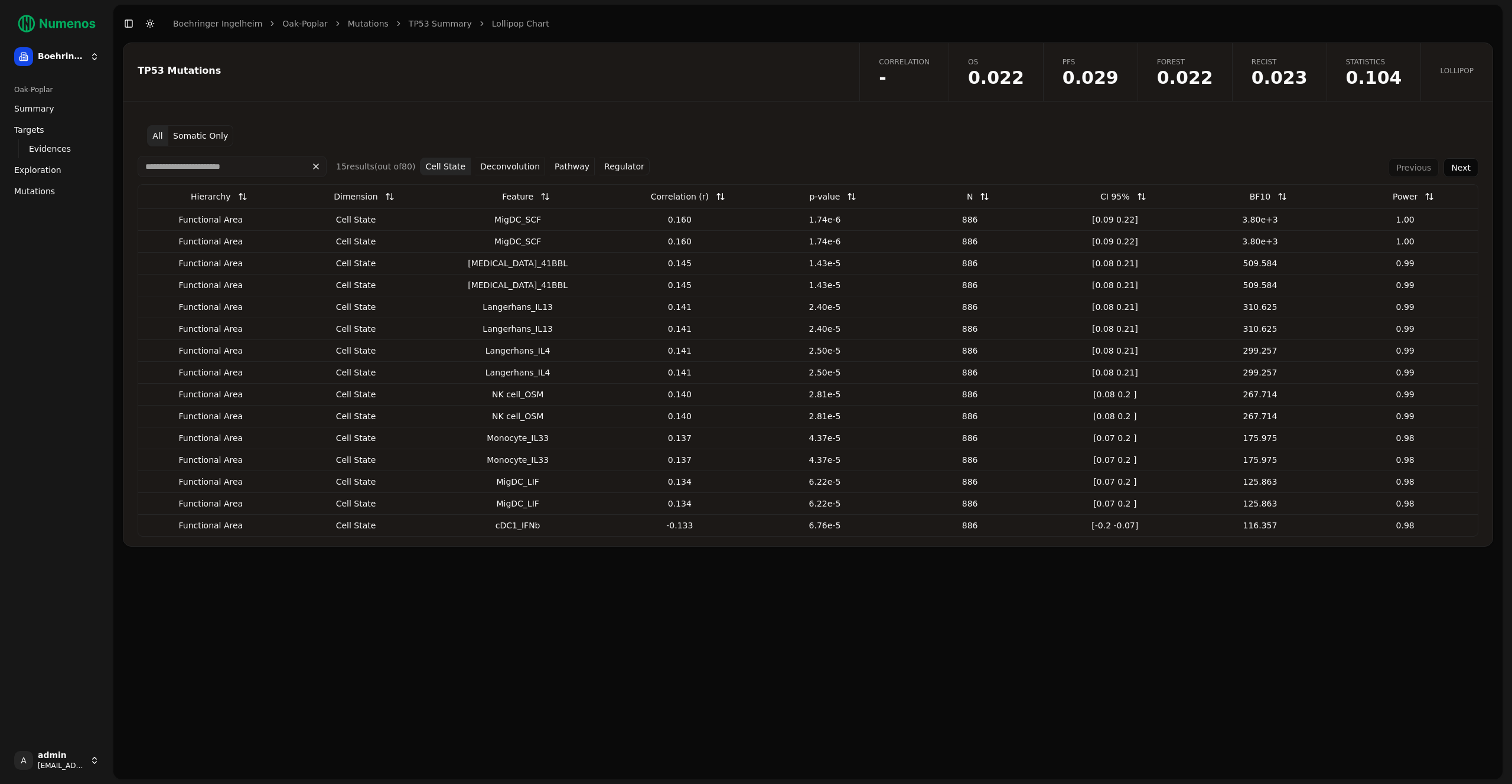
click at [360, 25] on link "Mutations" at bounding box center [368, 24] width 41 height 12
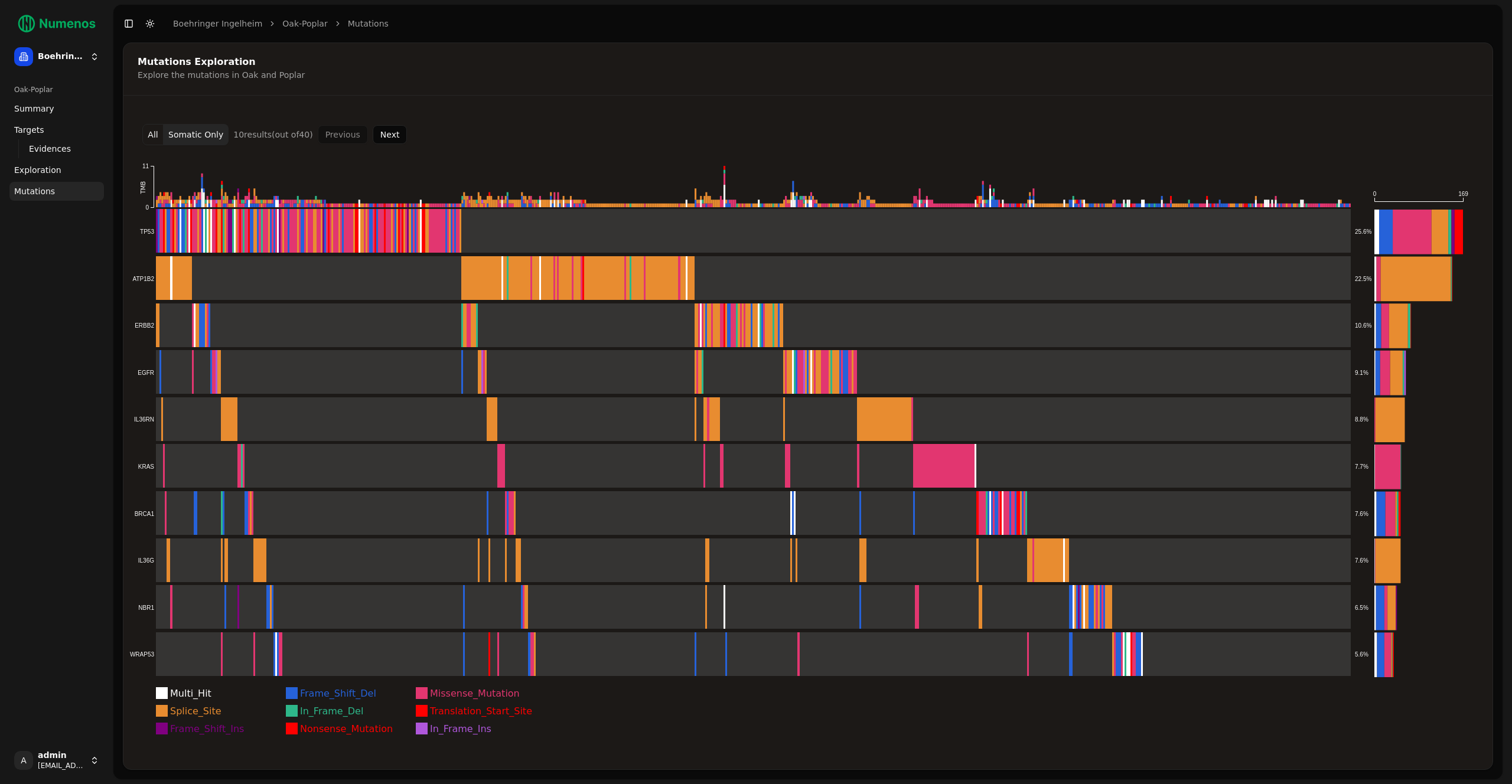
click at [150, 135] on button "All" at bounding box center [153, 135] width 22 height 22
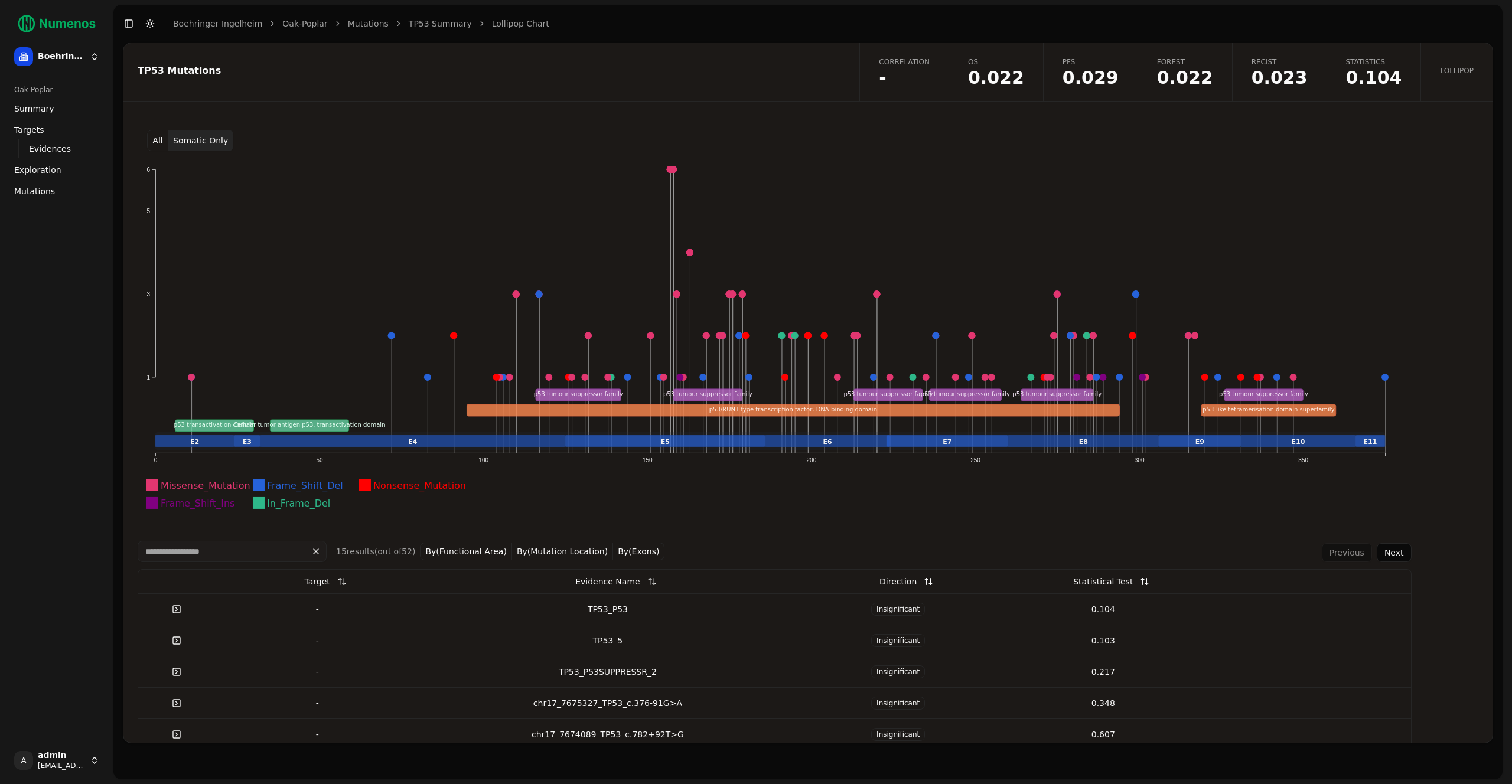
click at [921, 63] on span "Correlation" at bounding box center [904, 62] width 51 height 10
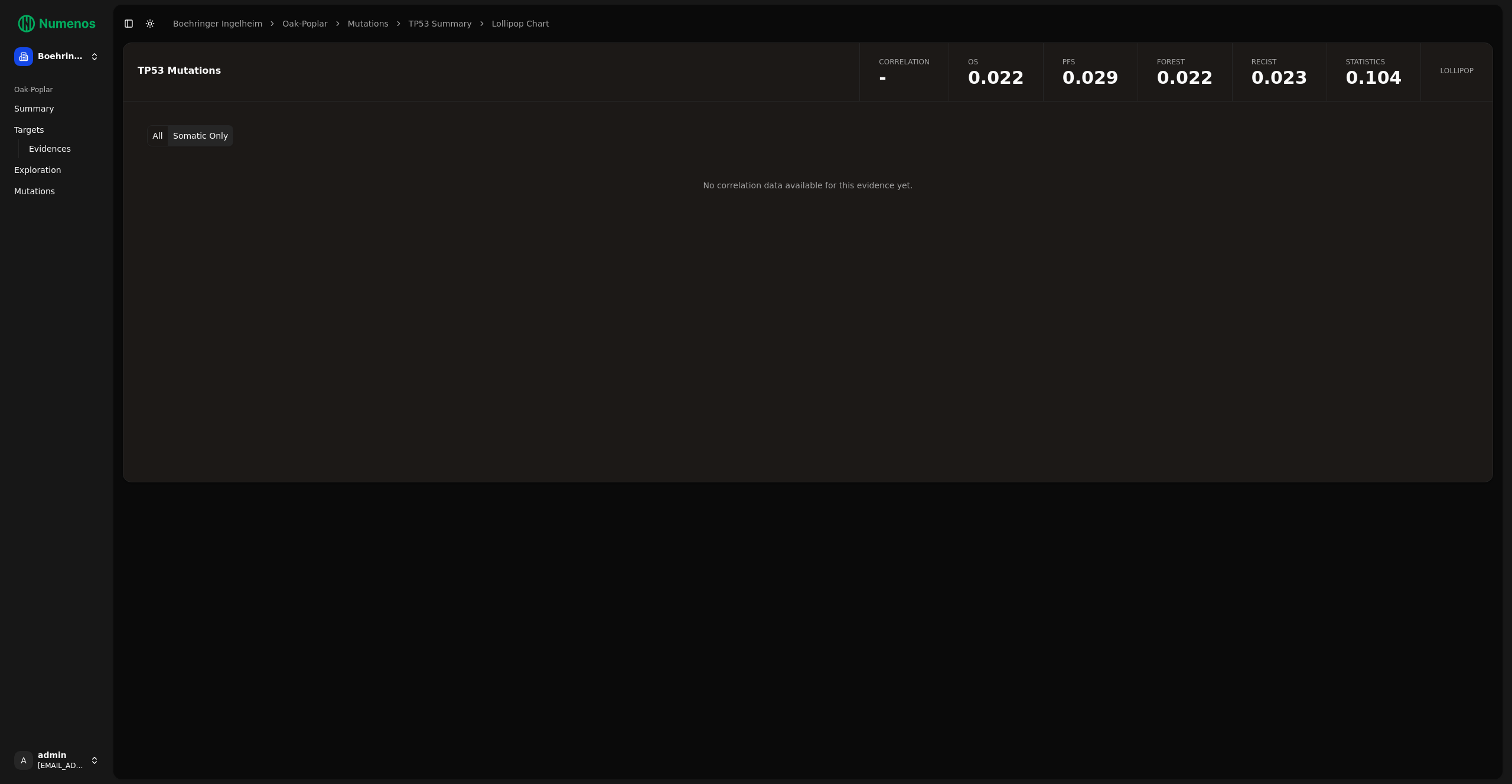
click at [150, 140] on button "All" at bounding box center [158, 136] width 22 height 22
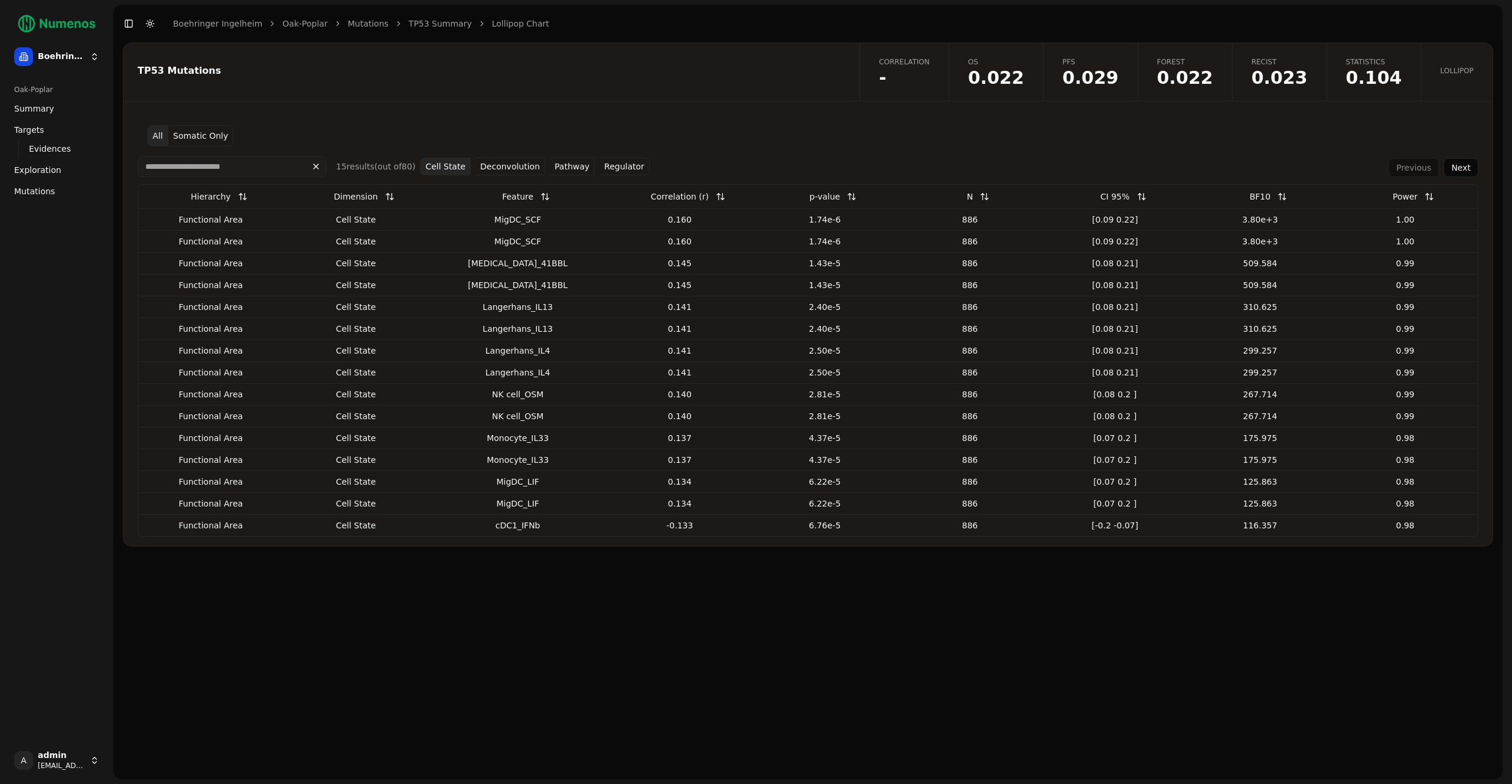
click at [580, 172] on button "Pathway" at bounding box center [572, 167] width 45 height 18
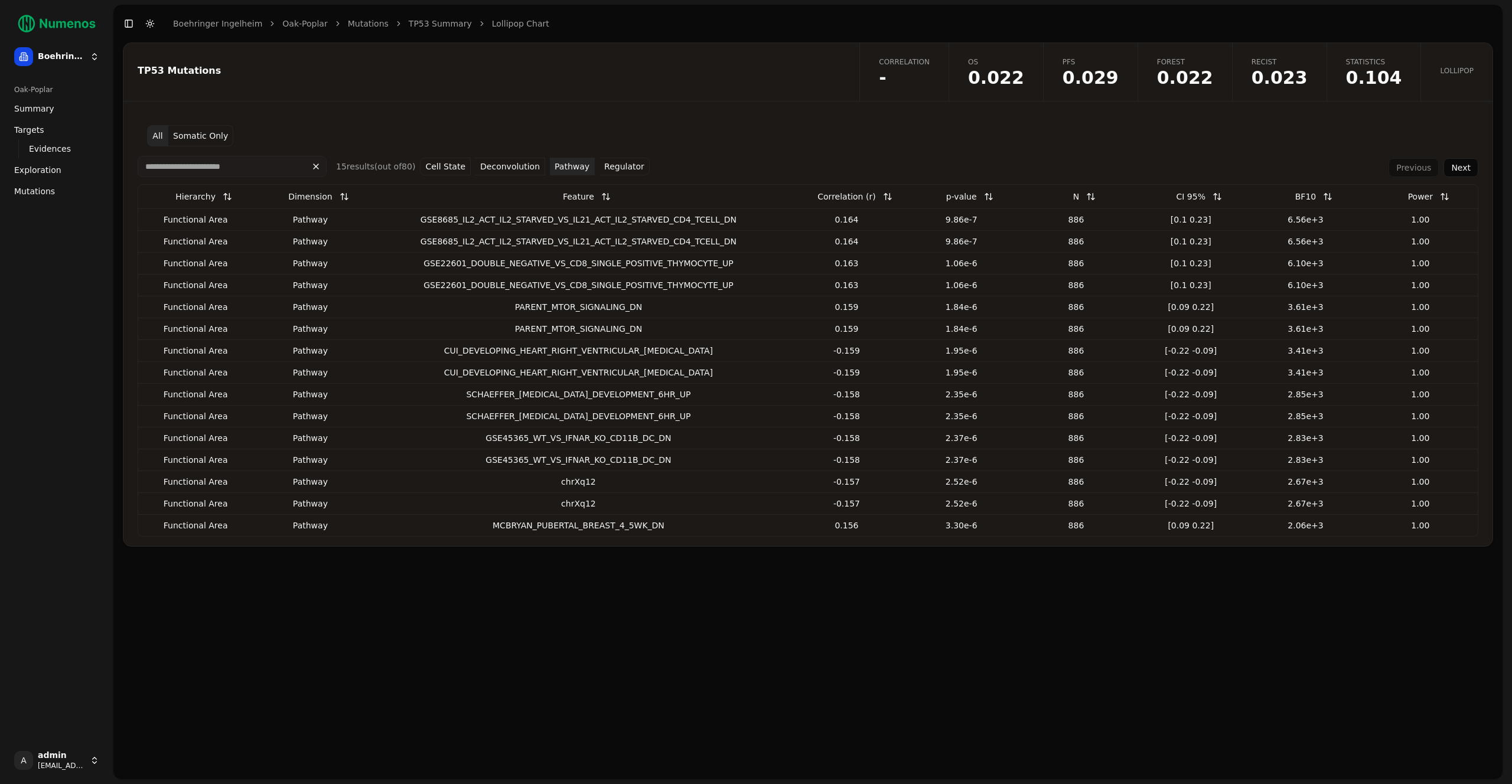
click at [1468, 173] on button "Next" at bounding box center [1461, 168] width 35 height 19
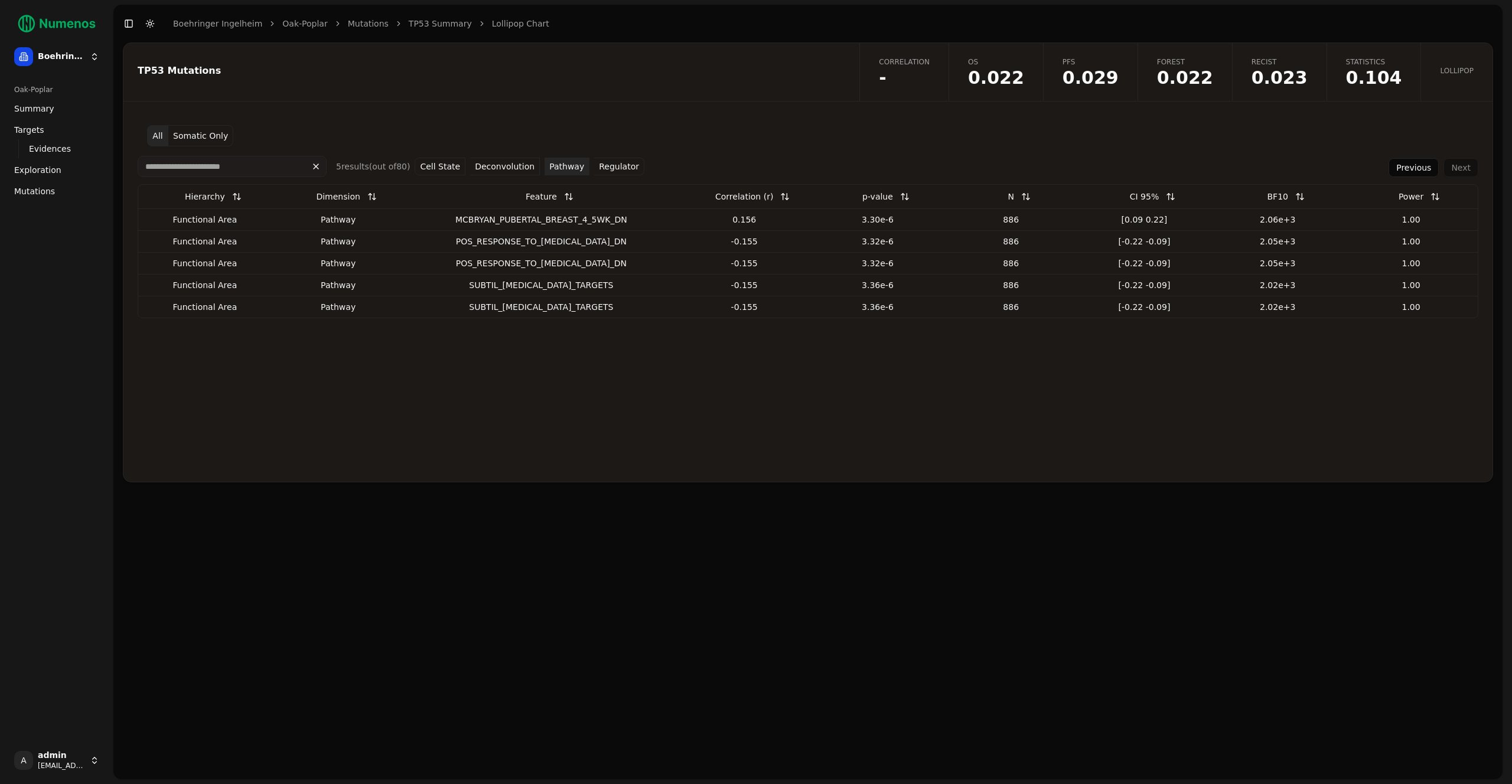
click at [630, 170] on button "Regulator" at bounding box center [619, 167] width 50 height 18
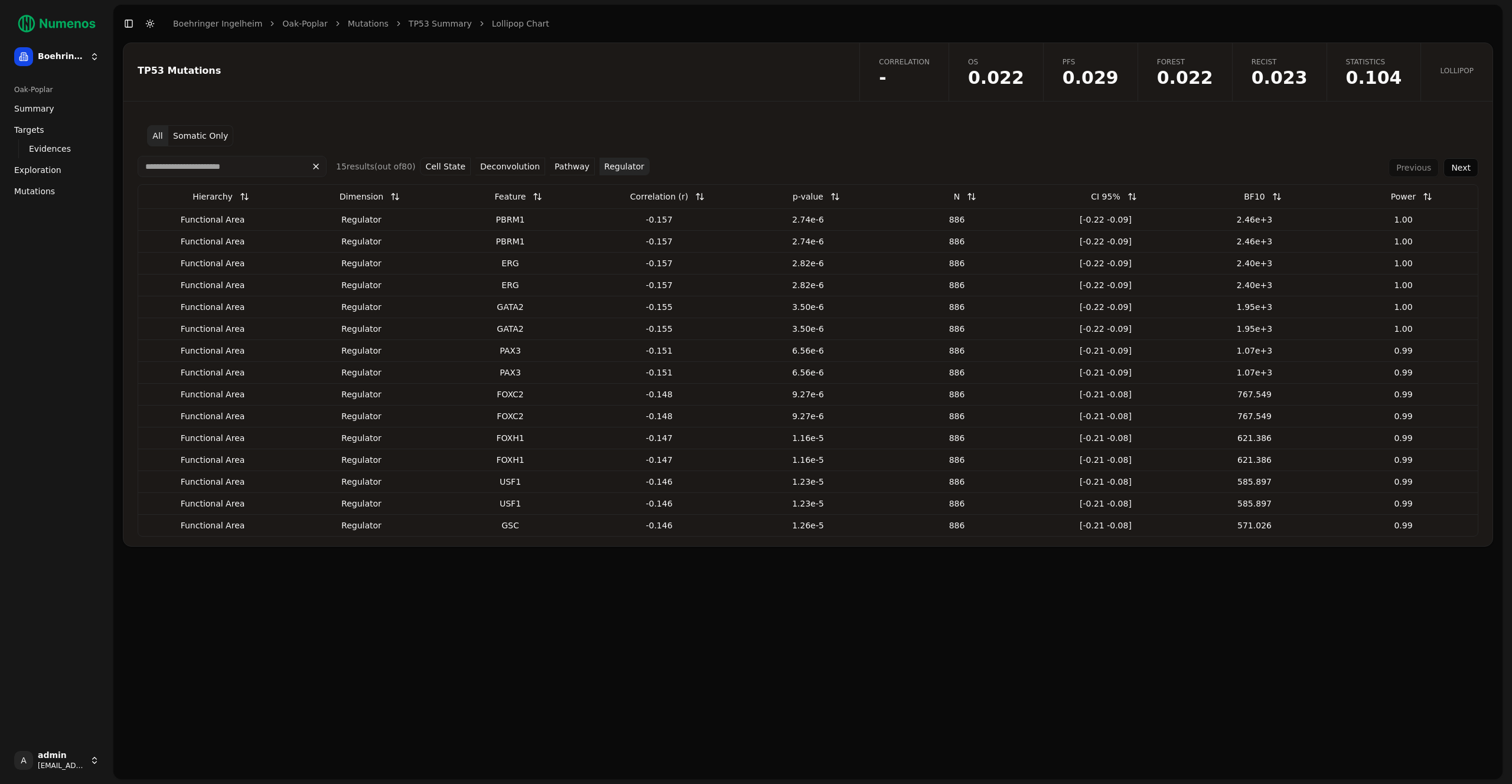
click at [437, 168] on button "Cell State" at bounding box center [445, 167] width 51 height 18
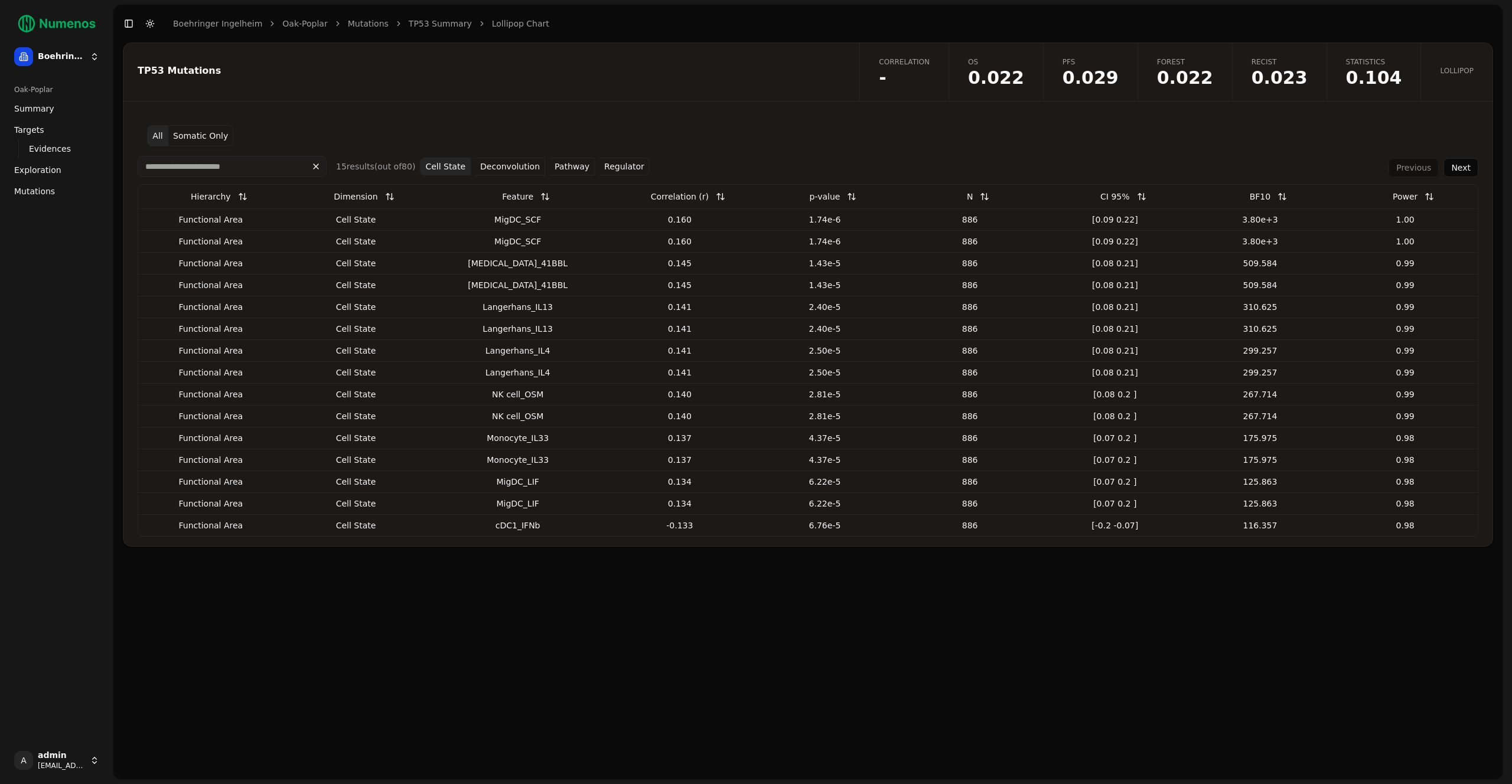
click at [348, 23] on link "Mutations" at bounding box center [368, 24] width 41 height 12
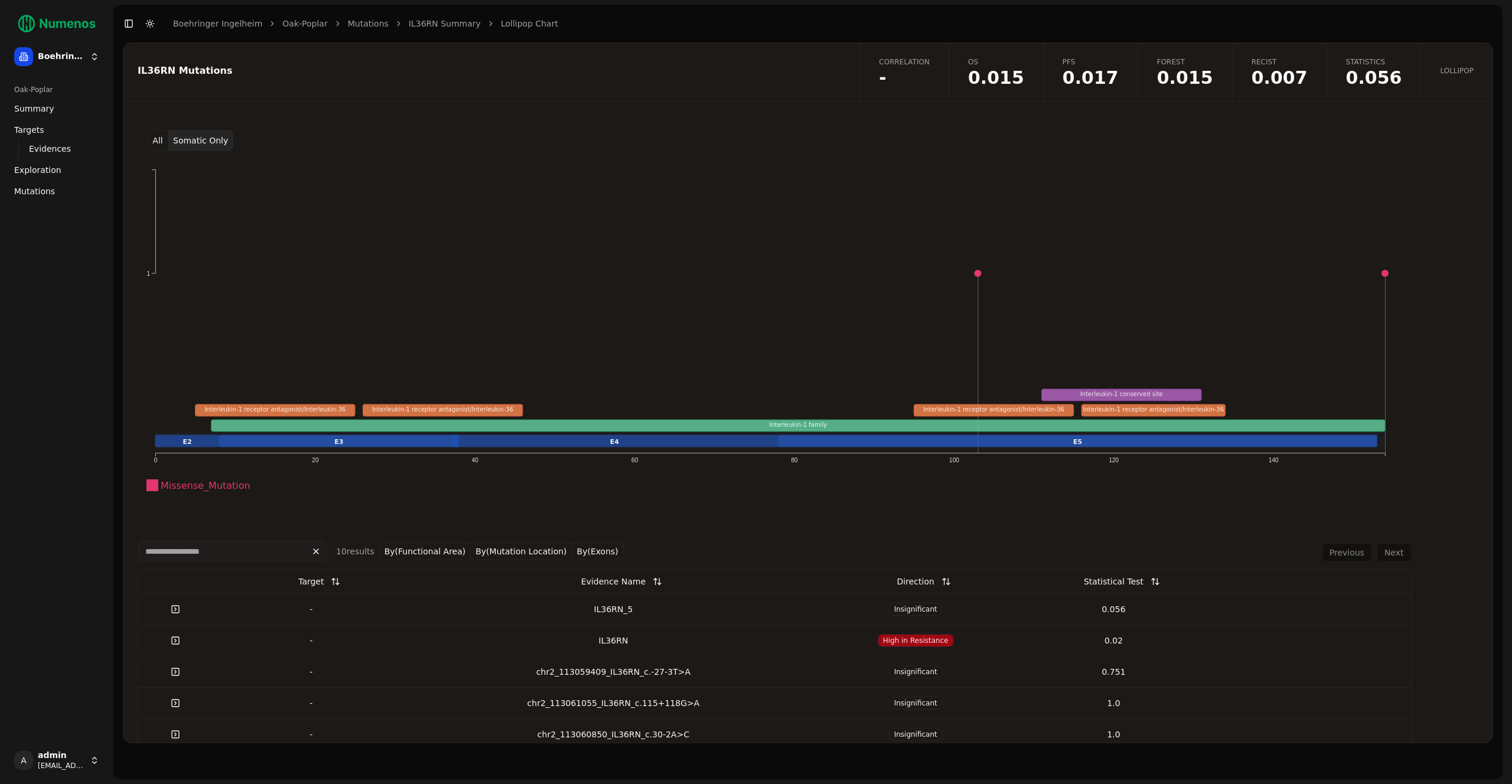
click at [923, 72] on span "-" at bounding box center [904, 78] width 51 height 18
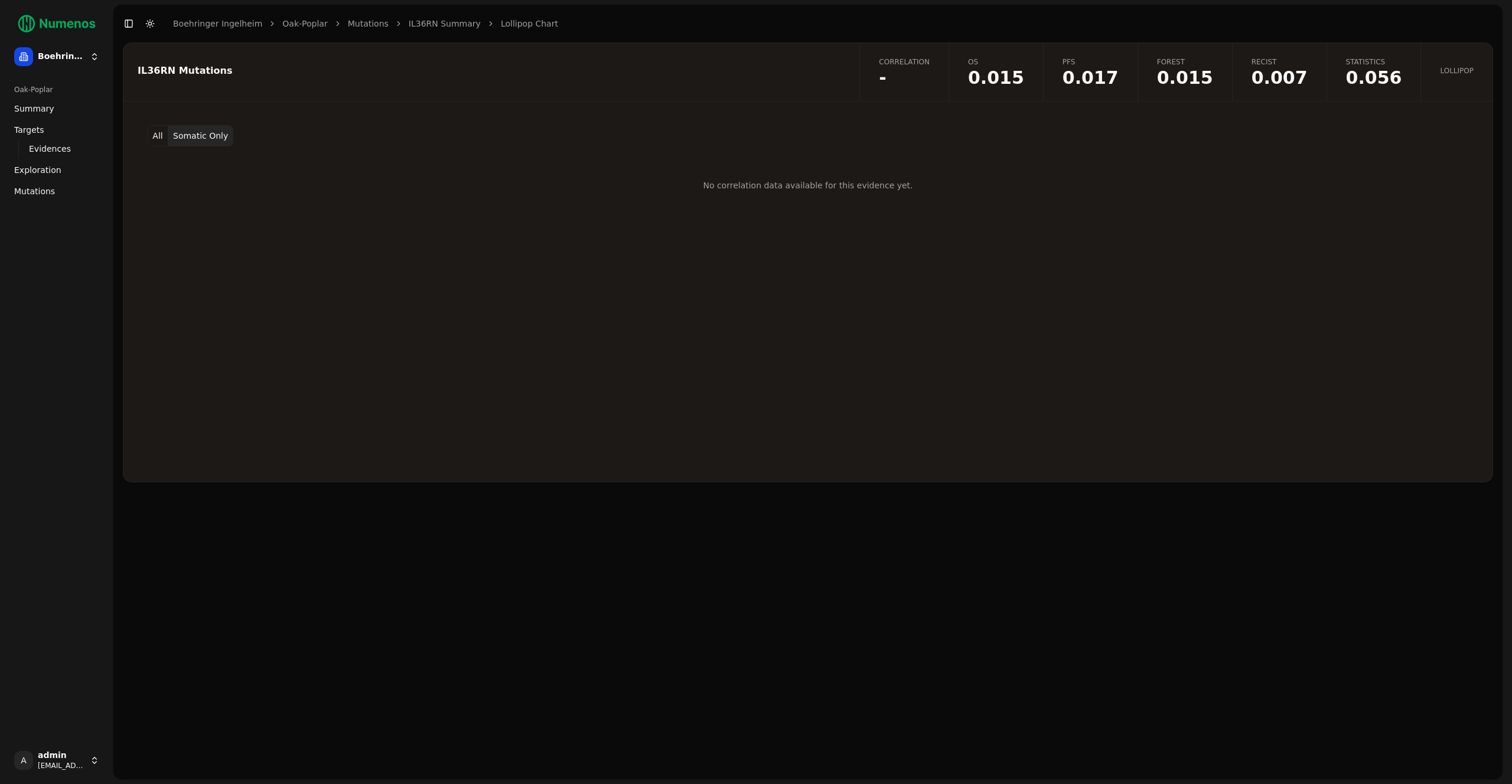
click at [165, 136] on button "All" at bounding box center [158, 136] width 22 height 22
